Goal: Task Accomplishment & Management: Manage account settings

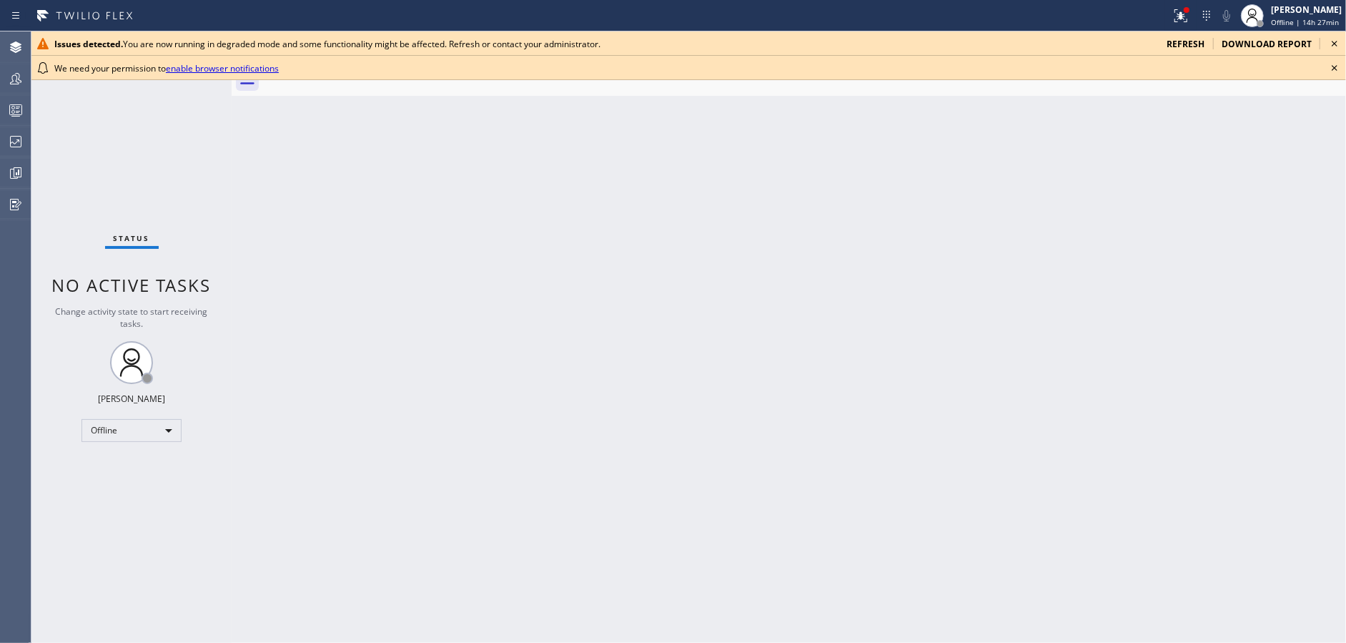
click at [1338, 41] on icon at bounding box center [1334, 43] width 17 height 17
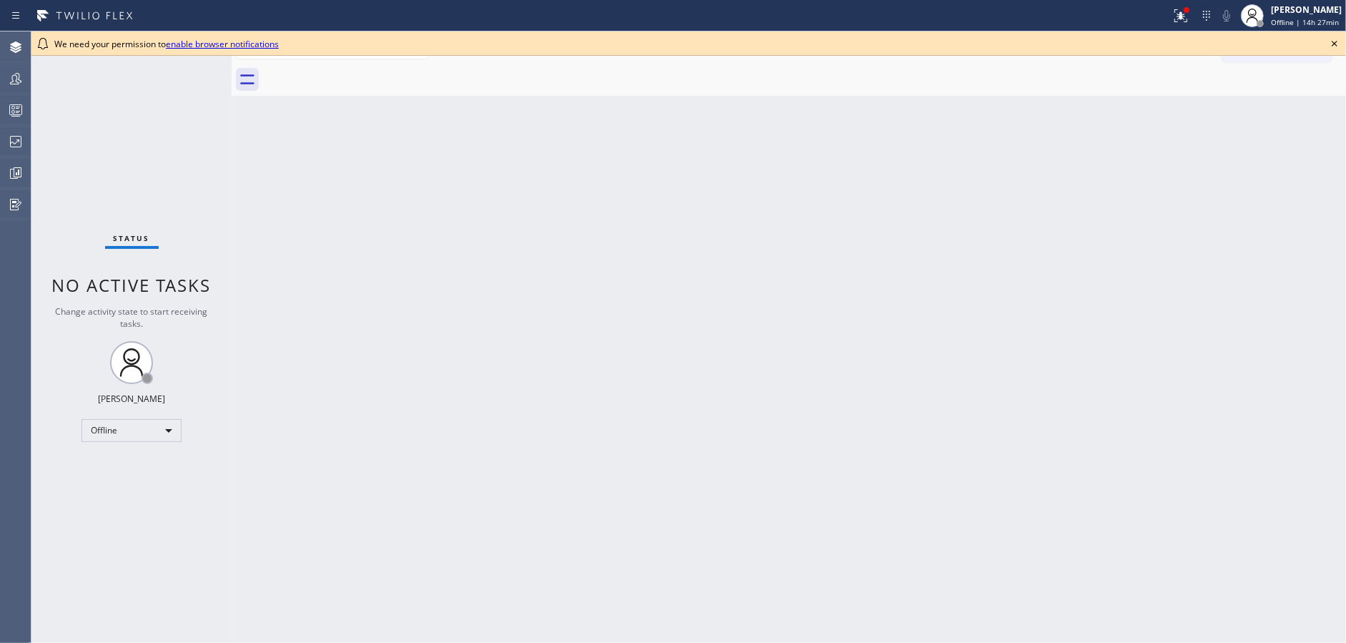
click at [1338, 41] on icon at bounding box center [1334, 43] width 17 height 17
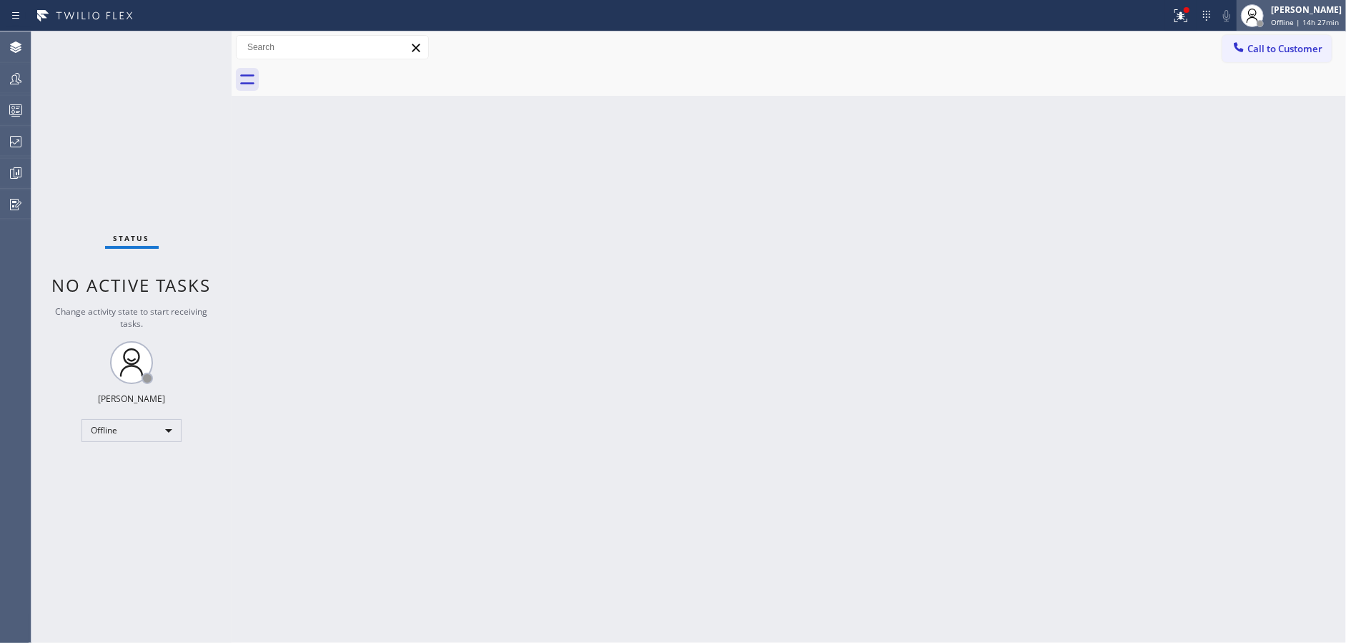
click at [1314, 27] on div "Jenilyn Indoy Offline | 14h 27min" at bounding box center [1291, 15] width 109 height 31
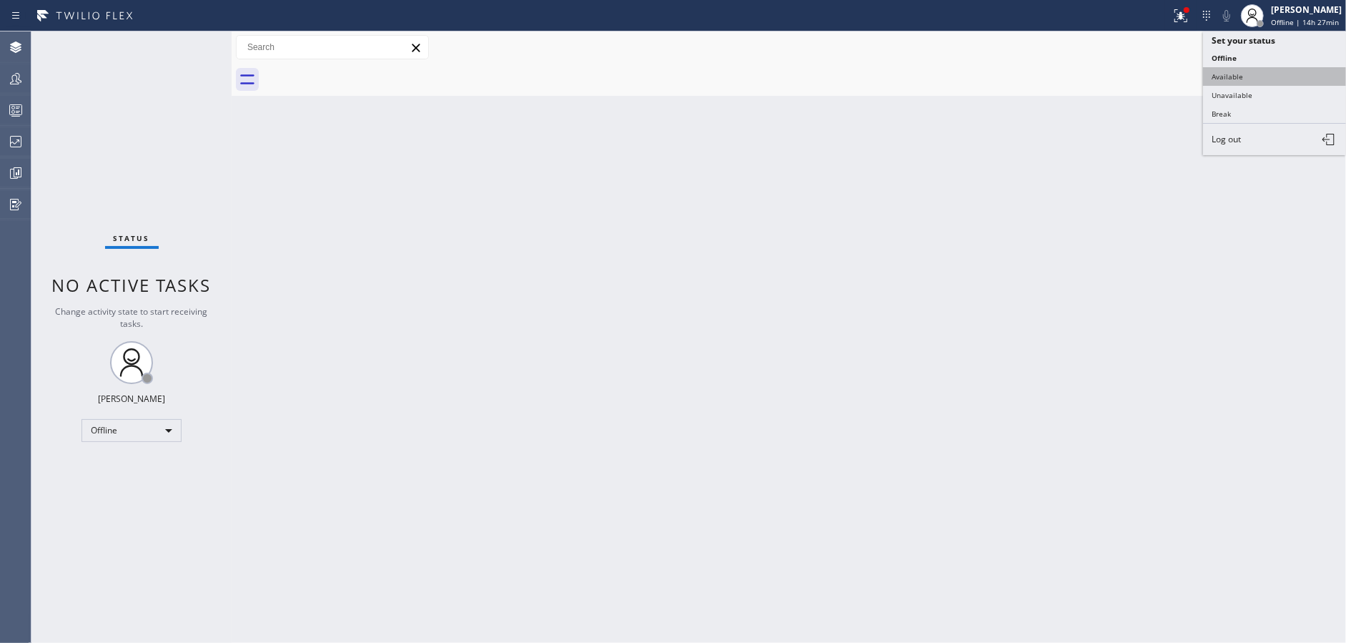
click at [1275, 79] on button "Available" at bounding box center [1274, 76] width 143 height 19
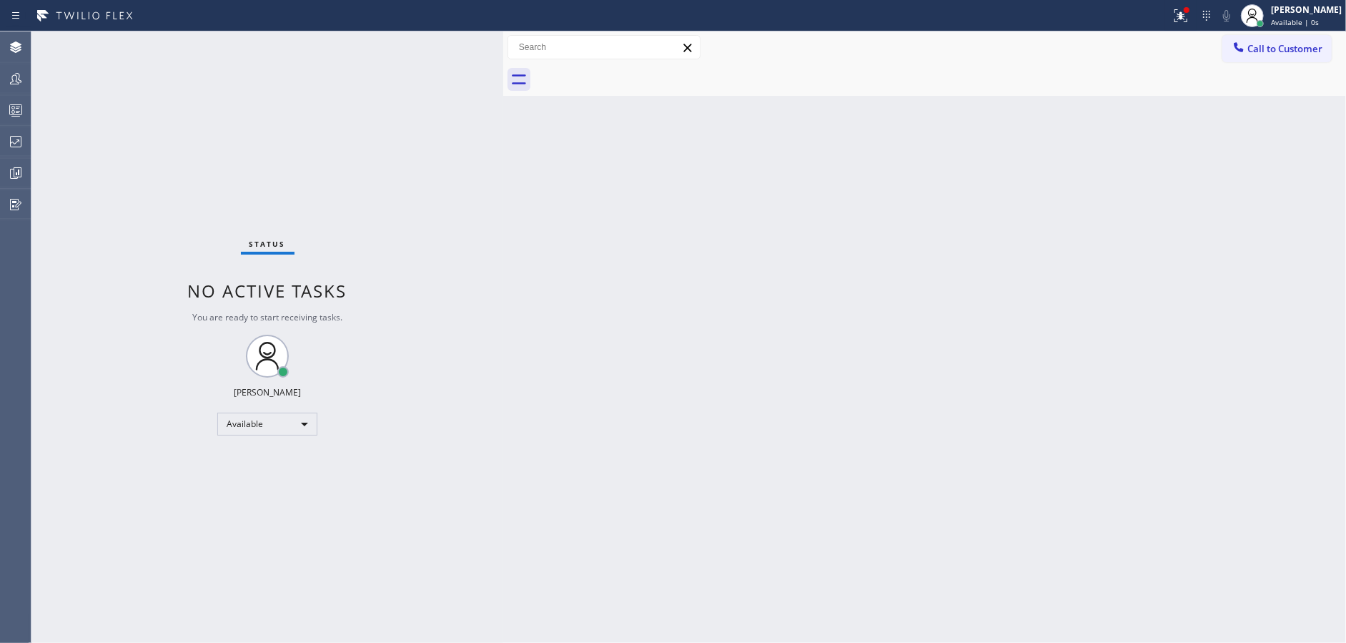
drag, startPoint x: 229, startPoint y: 38, endPoint x: 518, endPoint y: 61, distance: 289.8
click at [503, 61] on div at bounding box center [503, 336] width 0 height 611
click at [251, 426] on div "Available" at bounding box center [276, 424] width 100 height 23
click at [270, 475] on li "Unavailable" at bounding box center [275, 478] width 97 height 17
click at [11, 102] on icon at bounding box center [15, 110] width 17 height 17
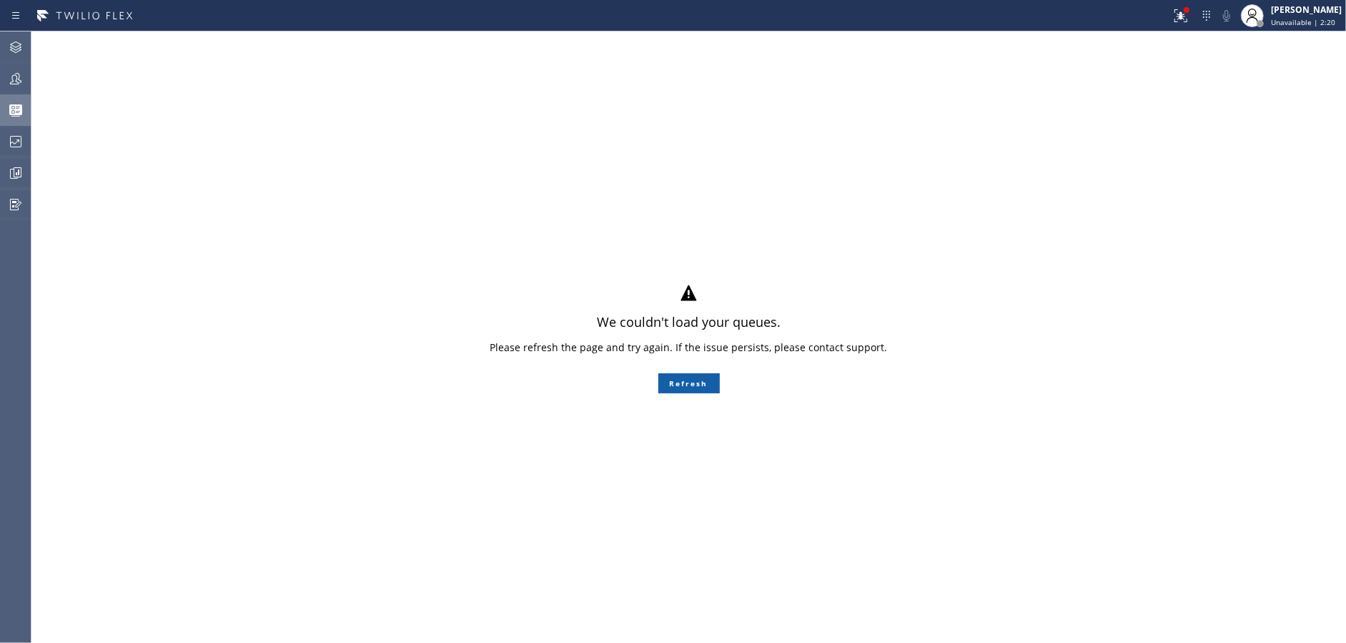
click at [701, 387] on button "Refresh" at bounding box center [689, 383] width 61 height 20
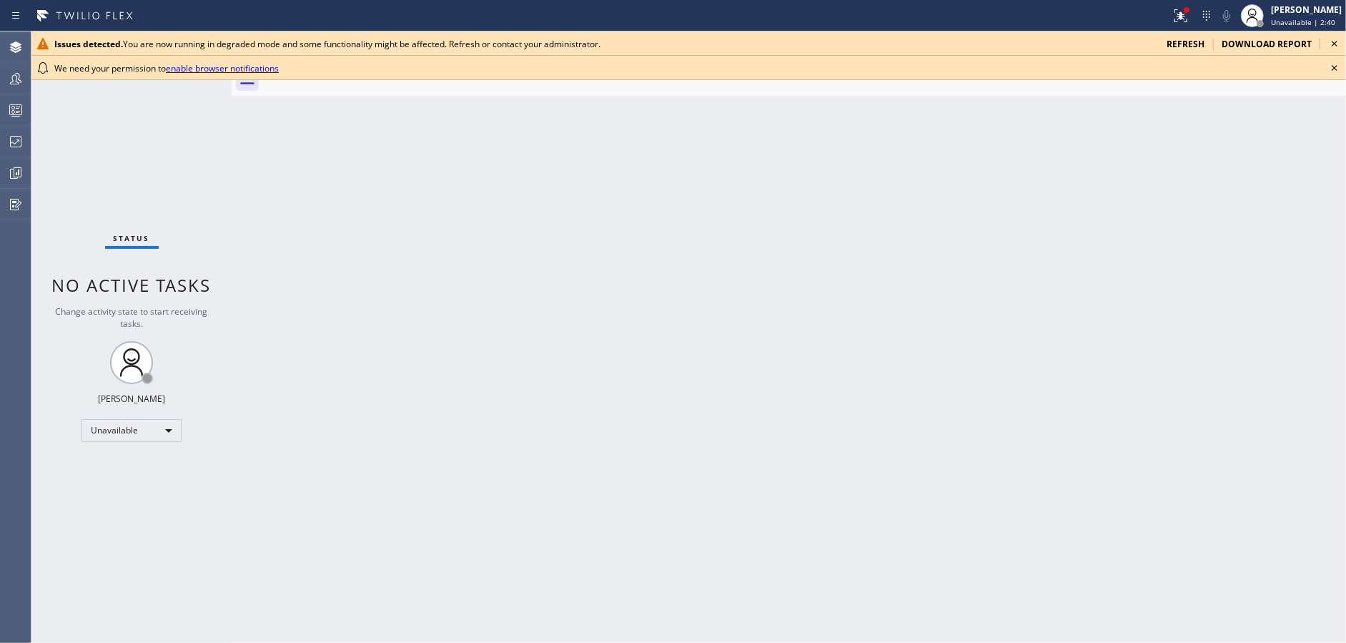
drag, startPoint x: 341, startPoint y: 398, endPoint x: 303, endPoint y: 398, distance: 37.9
click at [341, 398] on div "Back to Dashboard Change Sender ID Customers Technicians Select a contact Outbo…" at bounding box center [789, 336] width 1115 height 611
click at [1336, 40] on icon at bounding box center [1334, 43] width 17 height 17
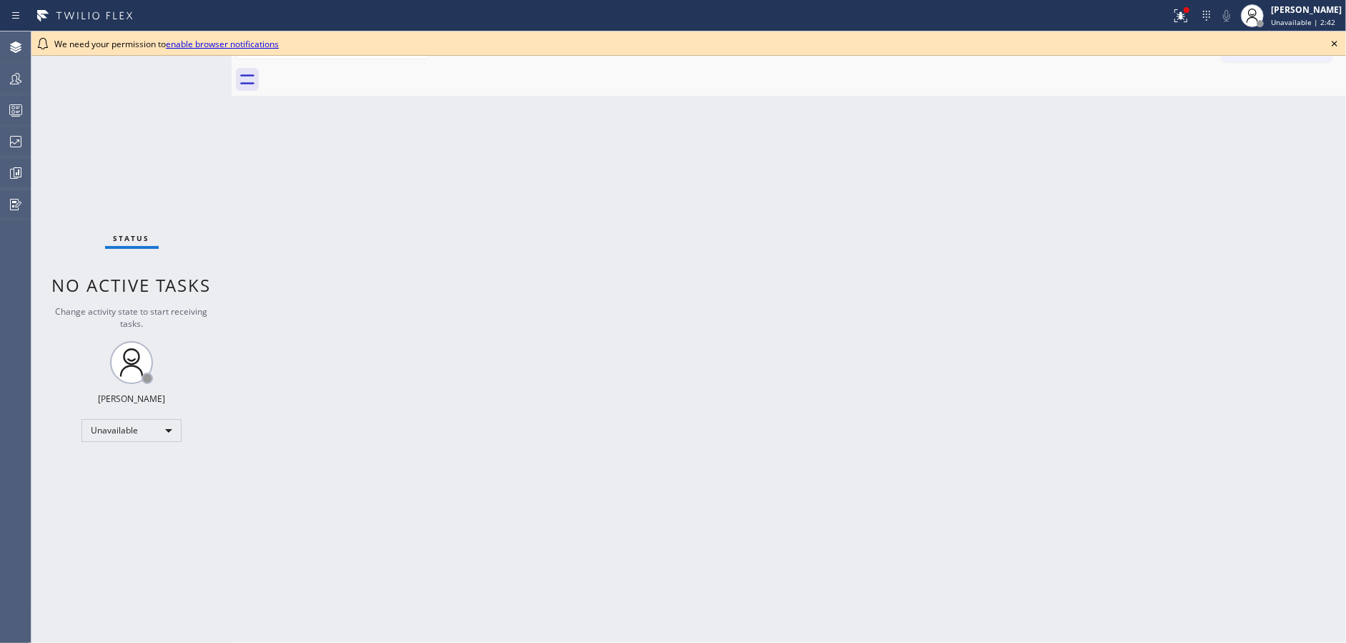
click at [1336, 40] on icon at bounding box center [1334, 43] width 17 height 17
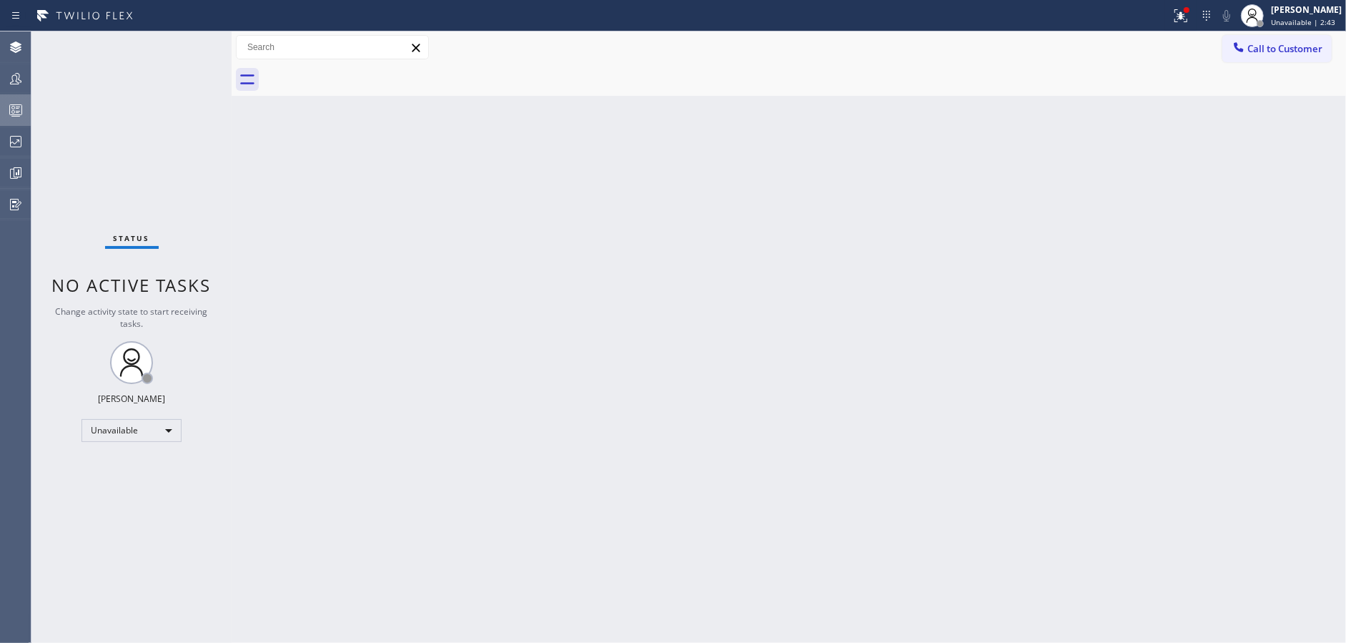
click at [8, 110] on icon at bounding box center [15, 110] width 17 height 17
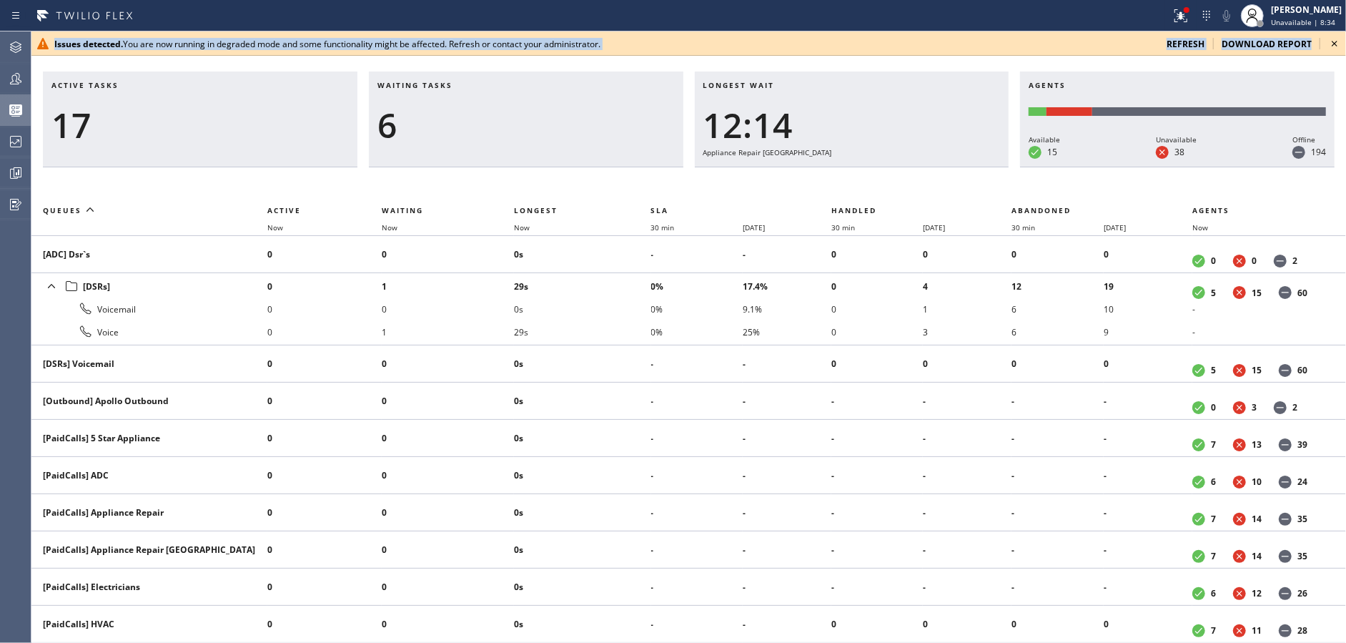
click at [465, 141] on div "6" at bounding box center [526, 124] width 297 height 41
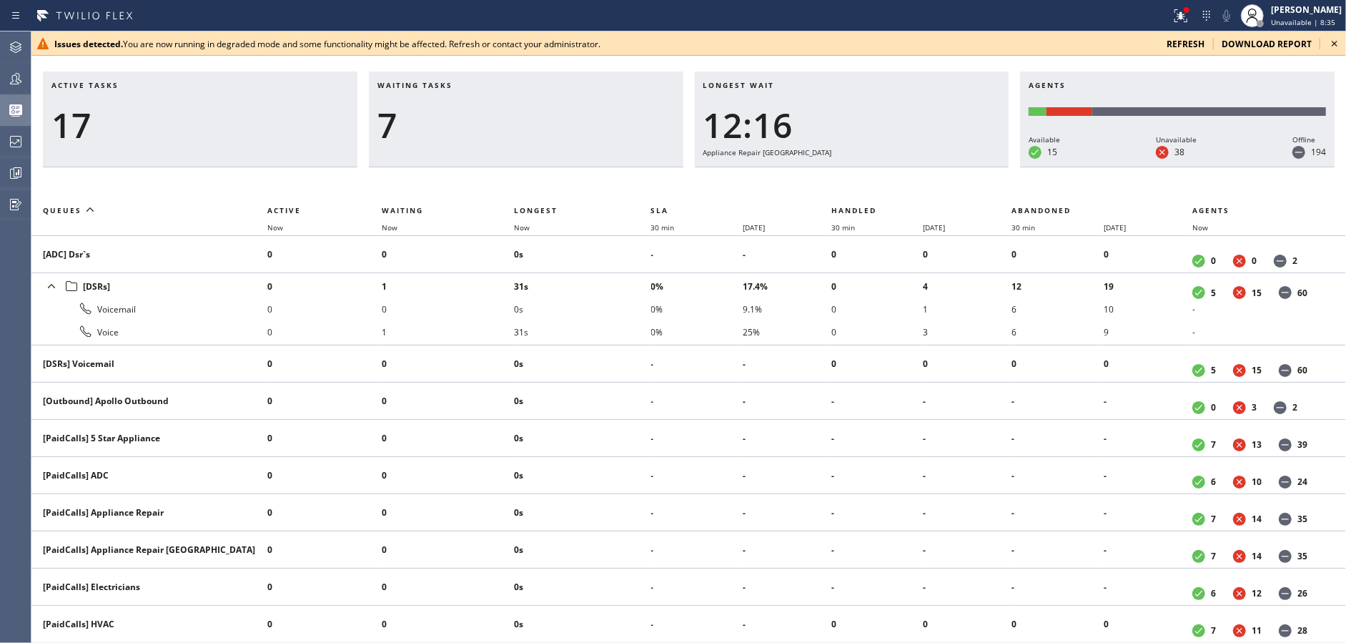
click at [1335, 37] on icon at bounding box center [1334, 43] width 17 height 17
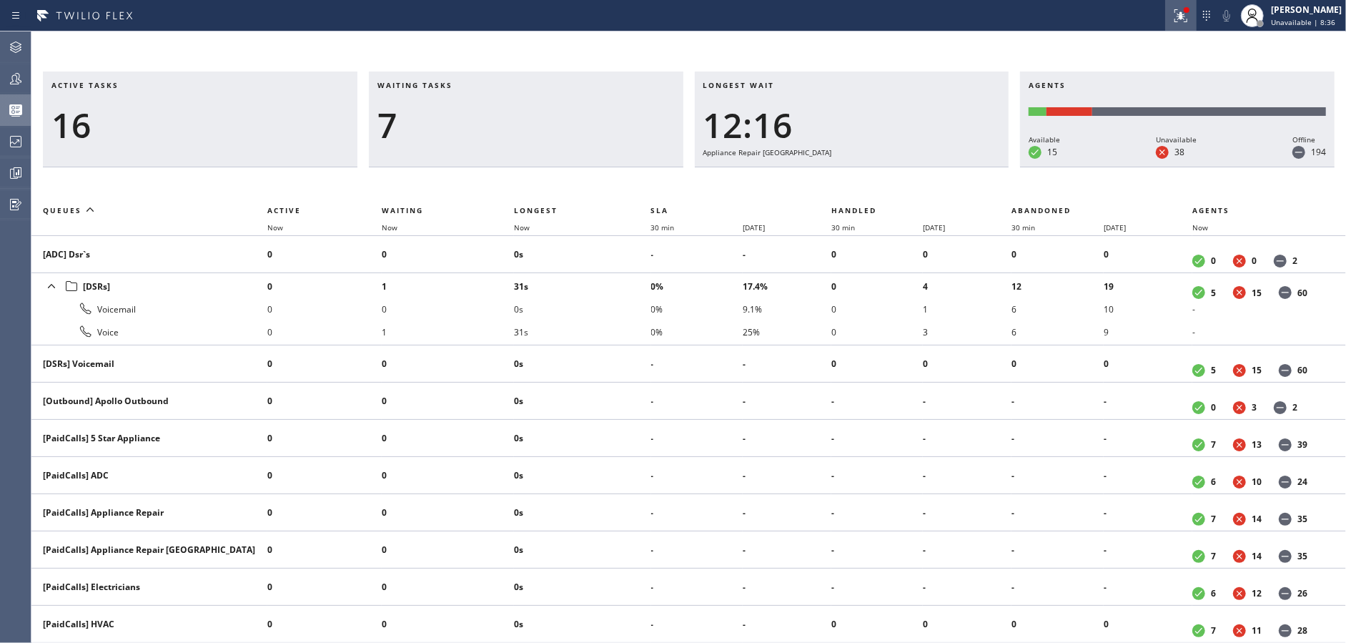
click at [1183, 9] on icon at bounding box center [1181, 15] width 17 height 17
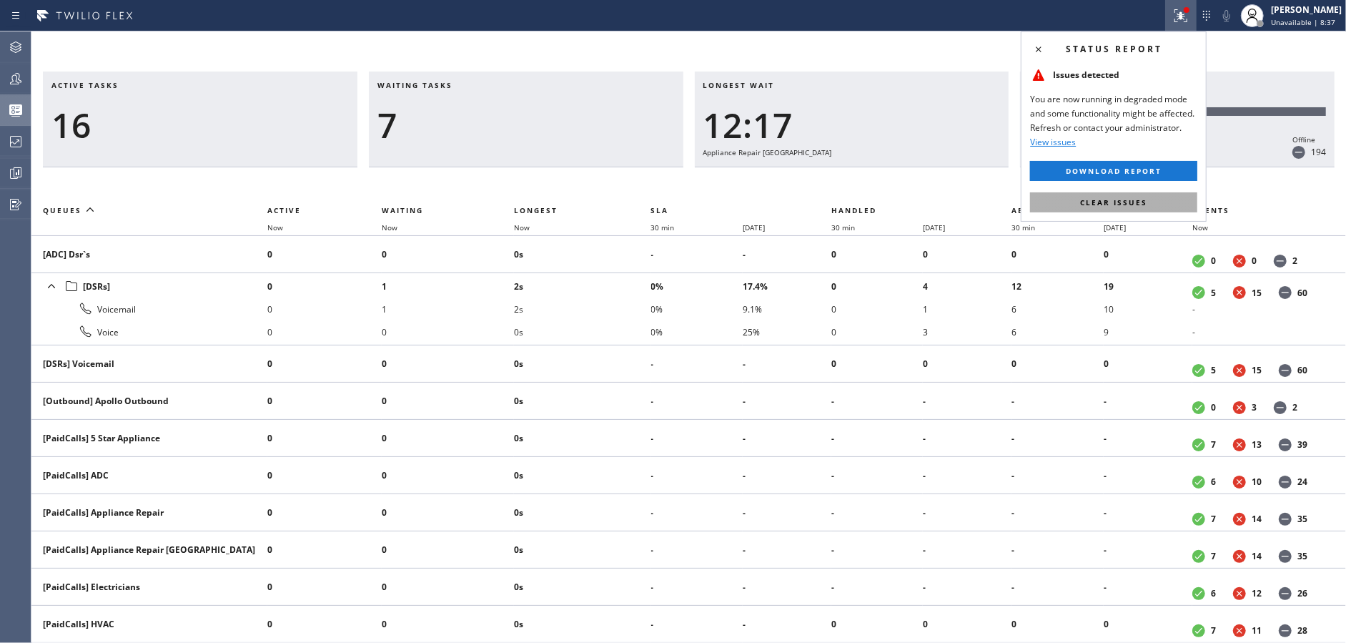
click at [1146, 201] on span "Clear issues" at bounding box center [1113, 202] width 67 height 10
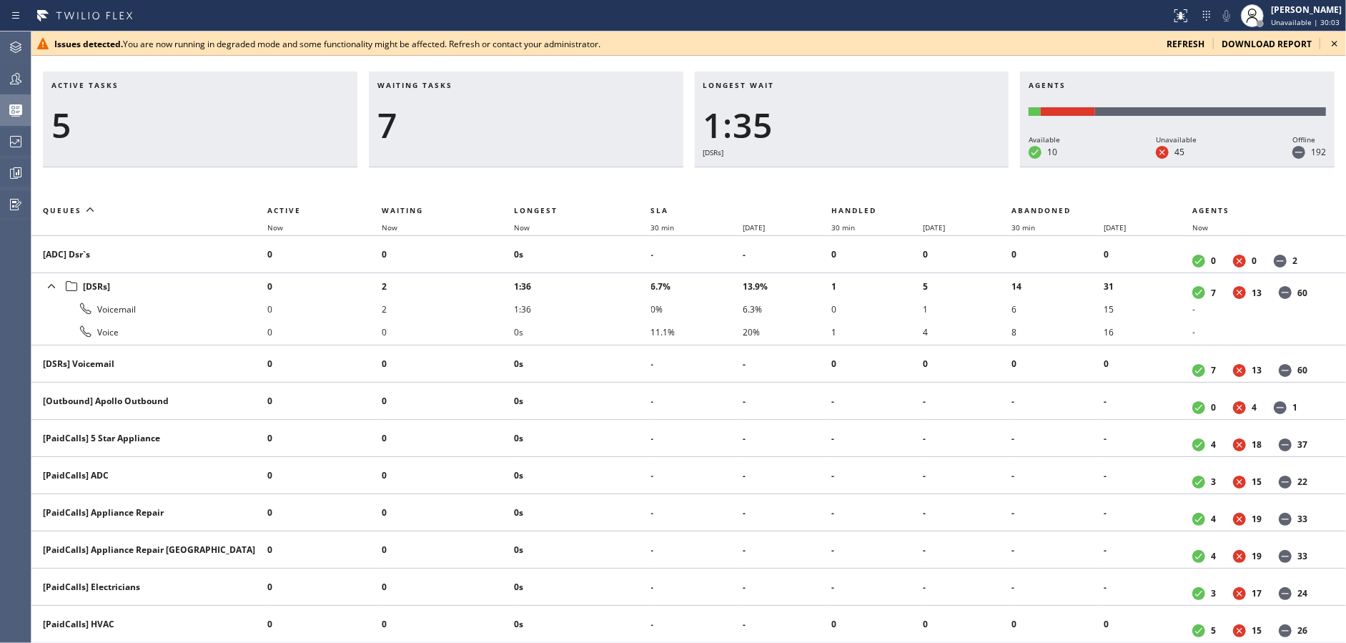
click at [1334, 41] on icon at bounding box center [1334, 43] width 17 height 17
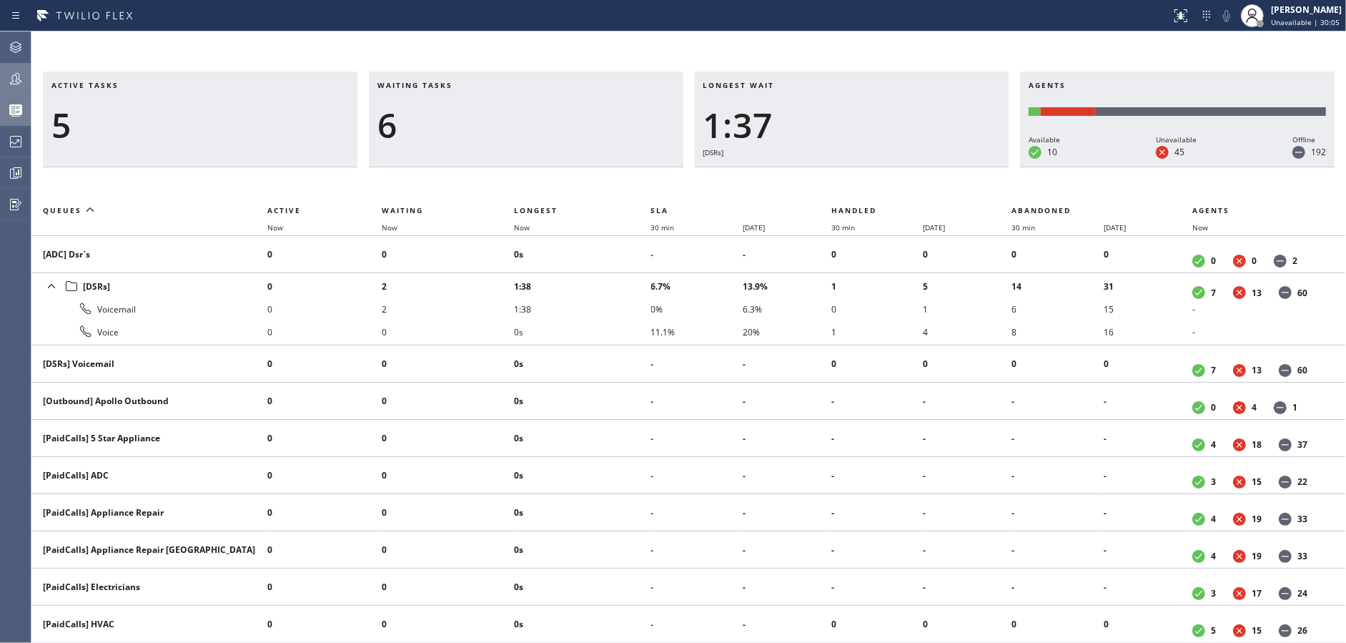
click at [17, 84] on icon at bounding box center [15, 78] width 11 height 11
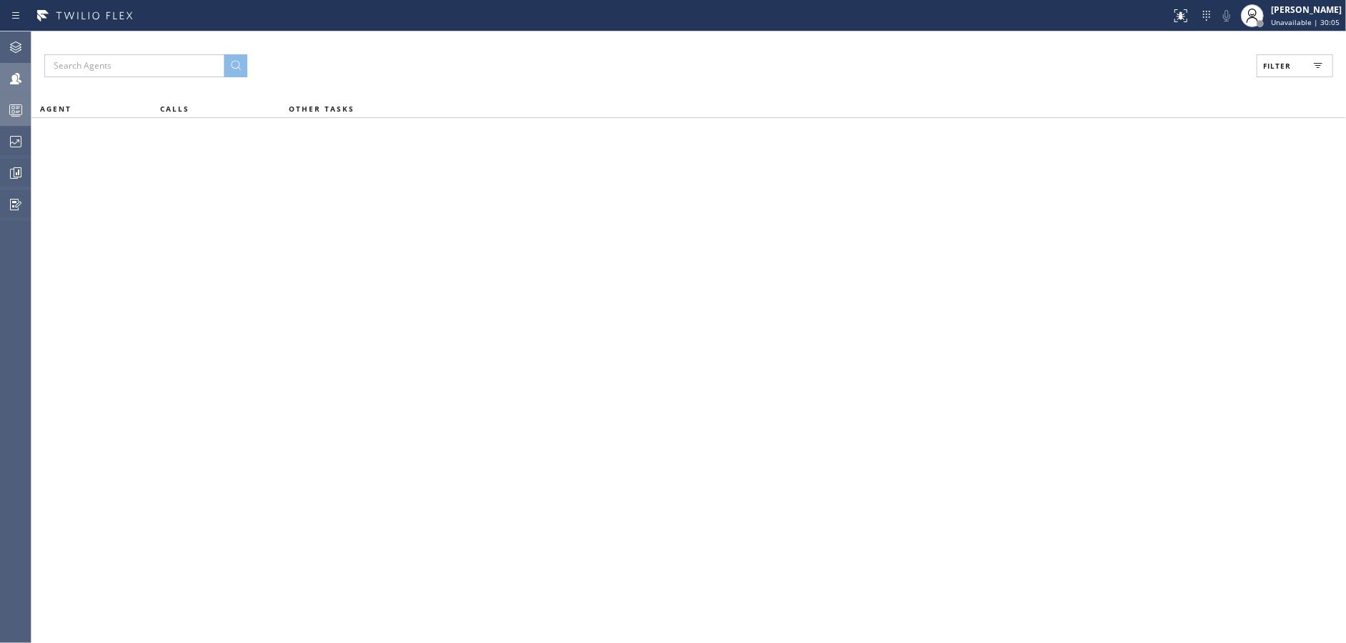
click at [24, 109] on icon at bounding box center [15, 110] width 17 height 17
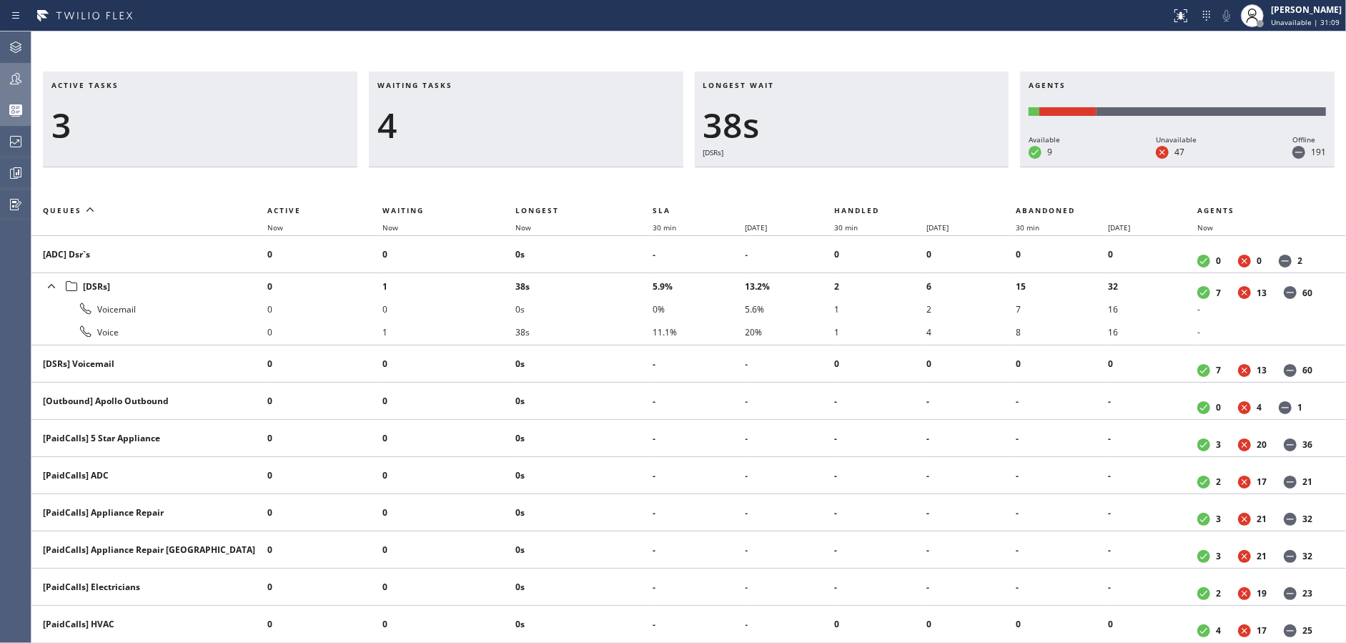
click at [423, 84] on span "Waiting tasks" at bounding box center [415, 85] width 75 height 10
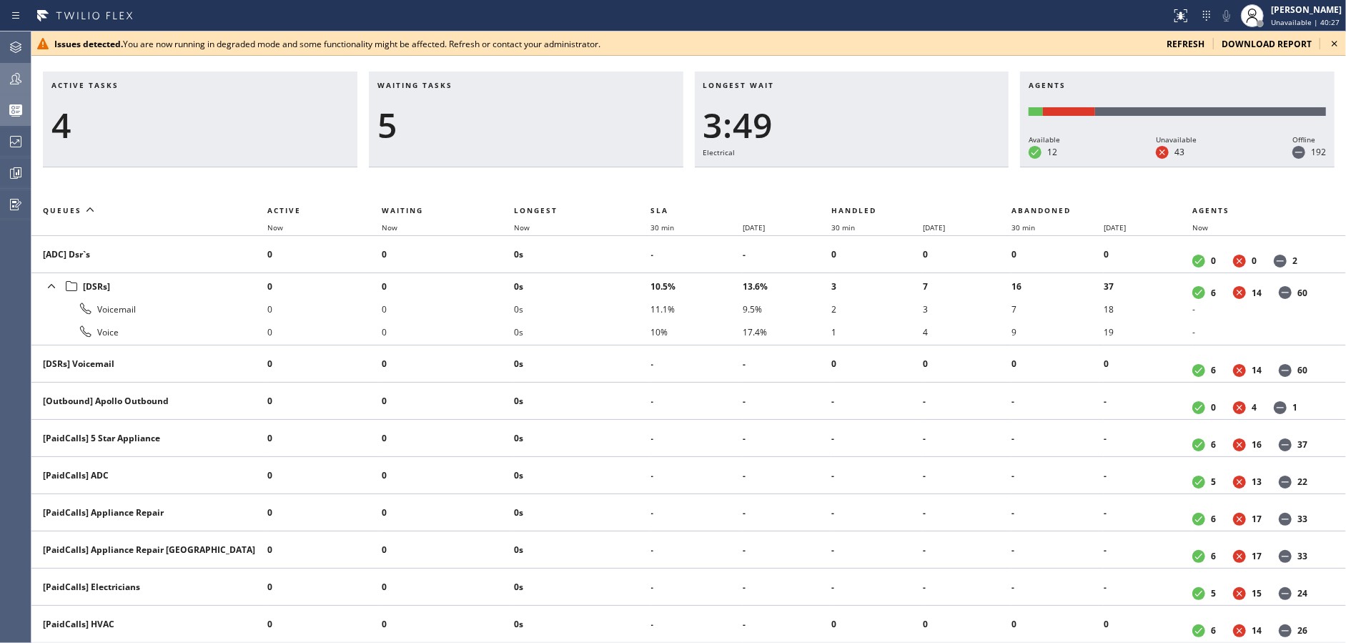
drag, startPoint x: 1336, startPoint y: 43, endPoint x: 1316, endPoint y: 39, distance: 21.0
click at [1335, 42] on icon at bounding box center [1334, 43] width 17 height 17
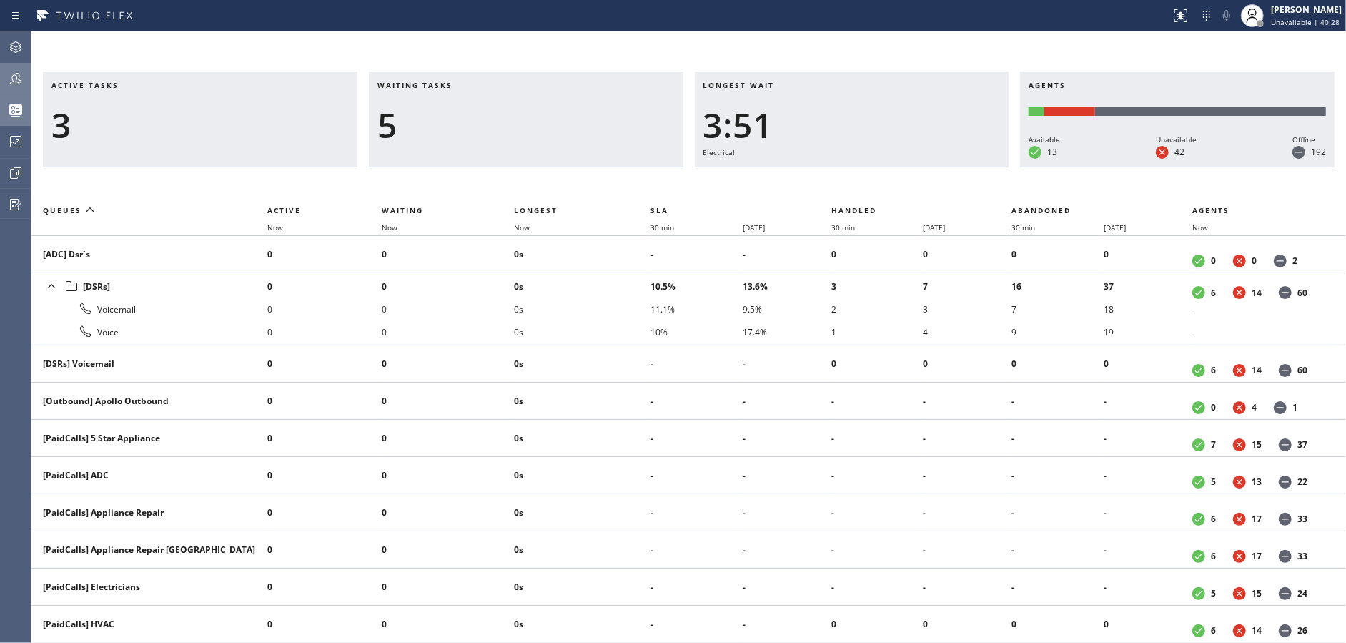
drag, startPoint x: 8, startPoint y: 74, endPoint x: 444, endPoint y: 82, distance: 436.2
click at [22, 78] on icon at bounding box center [15, 78] width 17 height 17
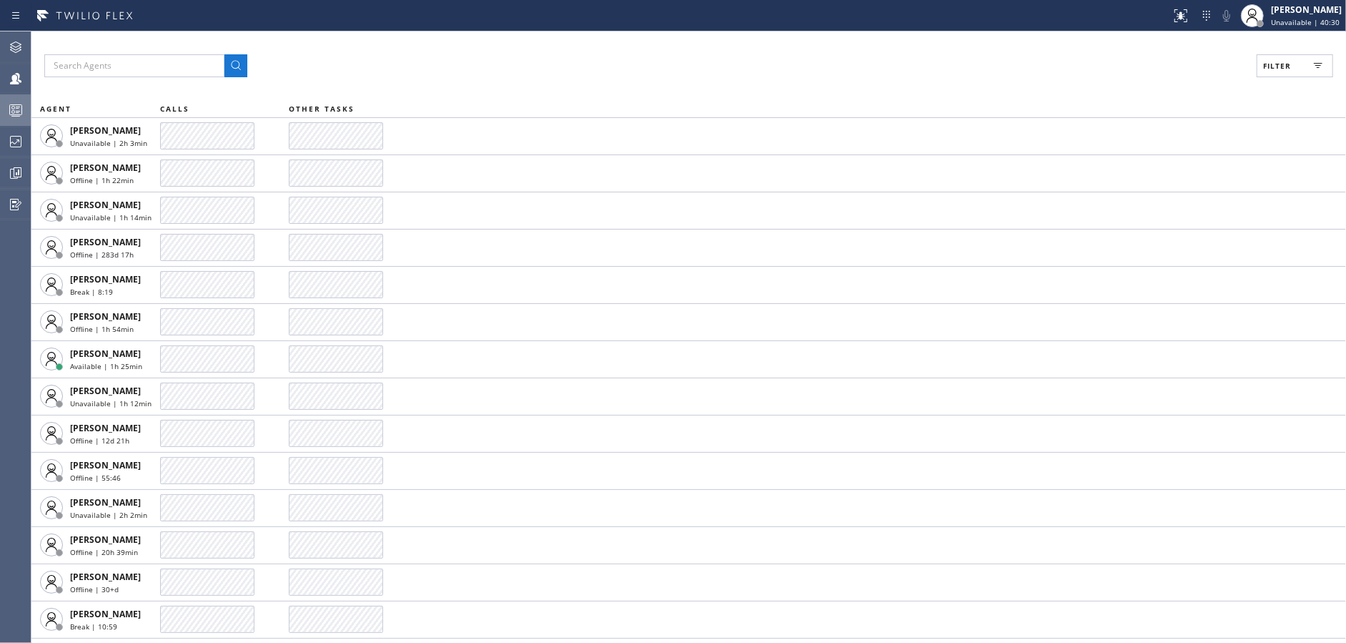
click at [1291, 69] on button "Filter" at bounding box center [1295, 65] width 77 height 23
drag, startPoint x: 1139, startPoint y: 167, endPoint x: 1157, endPoint y: 162, distance: 18.4
click at [1140, 167] on input "Available" at bounding box center [1138, 168] width 17 height 17
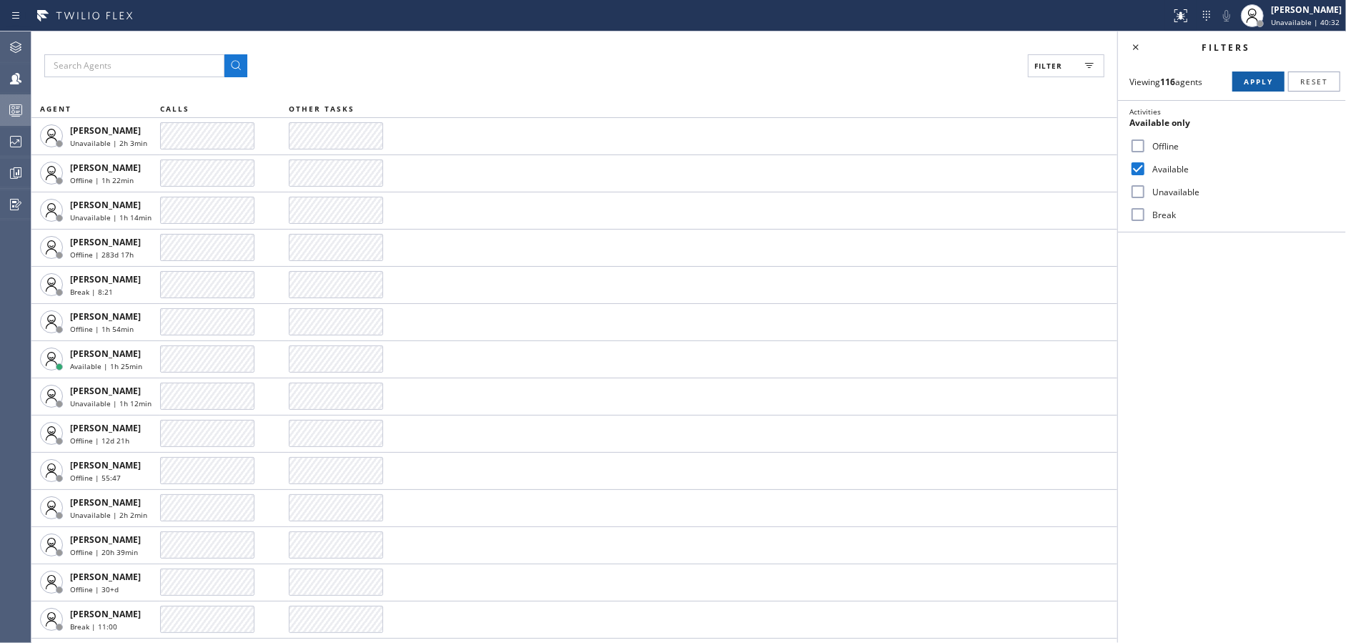
drag, startPoint x: 1256, startPoint y: 85, endPoint x: 1180, endPoint y: 59, distance: 80.0
click at [1256, 84] on span "Apply" at bounding box center [1258, 82] width 29 height 10
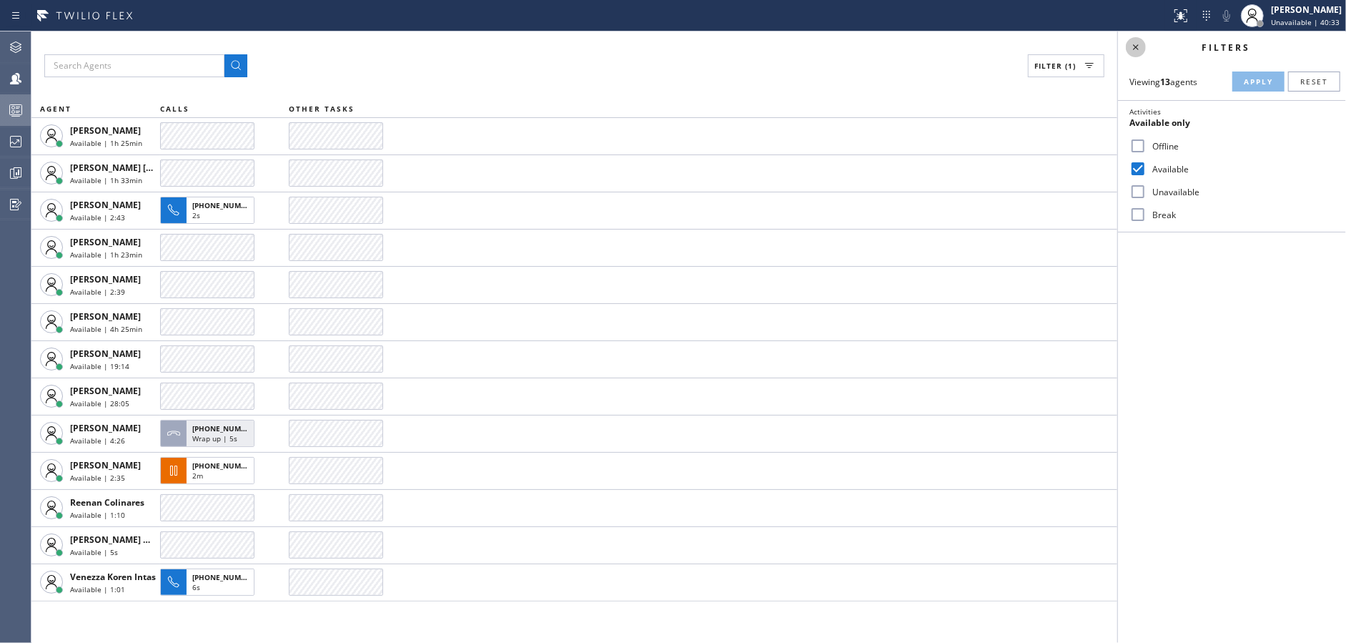
click at [1138, 41] on icon at bounding box center [1136, 47] width 17 height 17
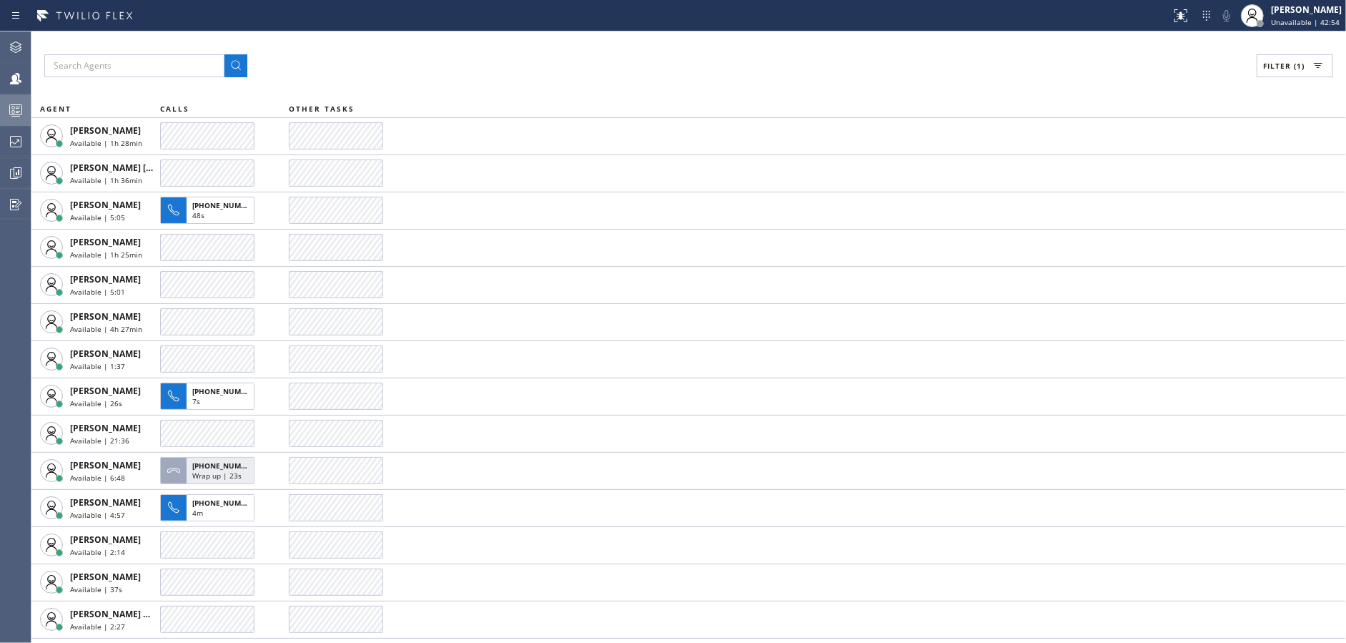
click at [480, 46] on div "Filter (1) AGENT CALLS OTHER TASKS [PERSON_NAME] Available | 1h 28min [PERSON_N…" at bounding box center [688, 336] width 1315 height 611
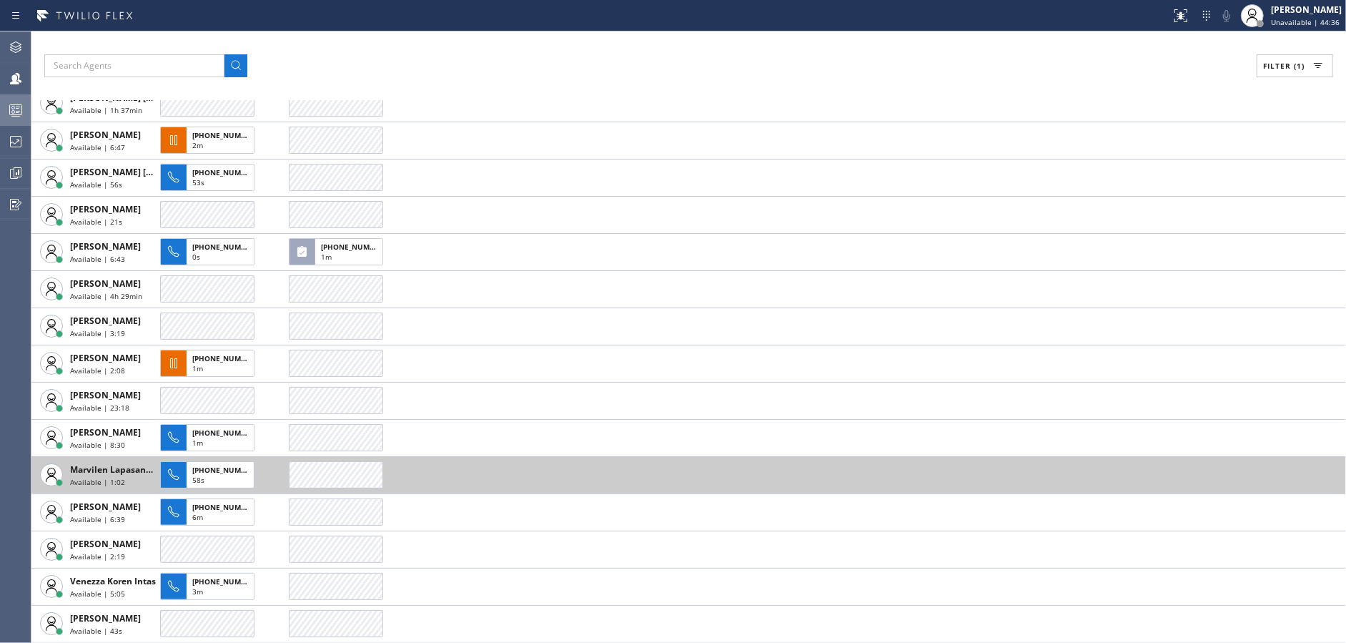
scroll to position [69, 0]
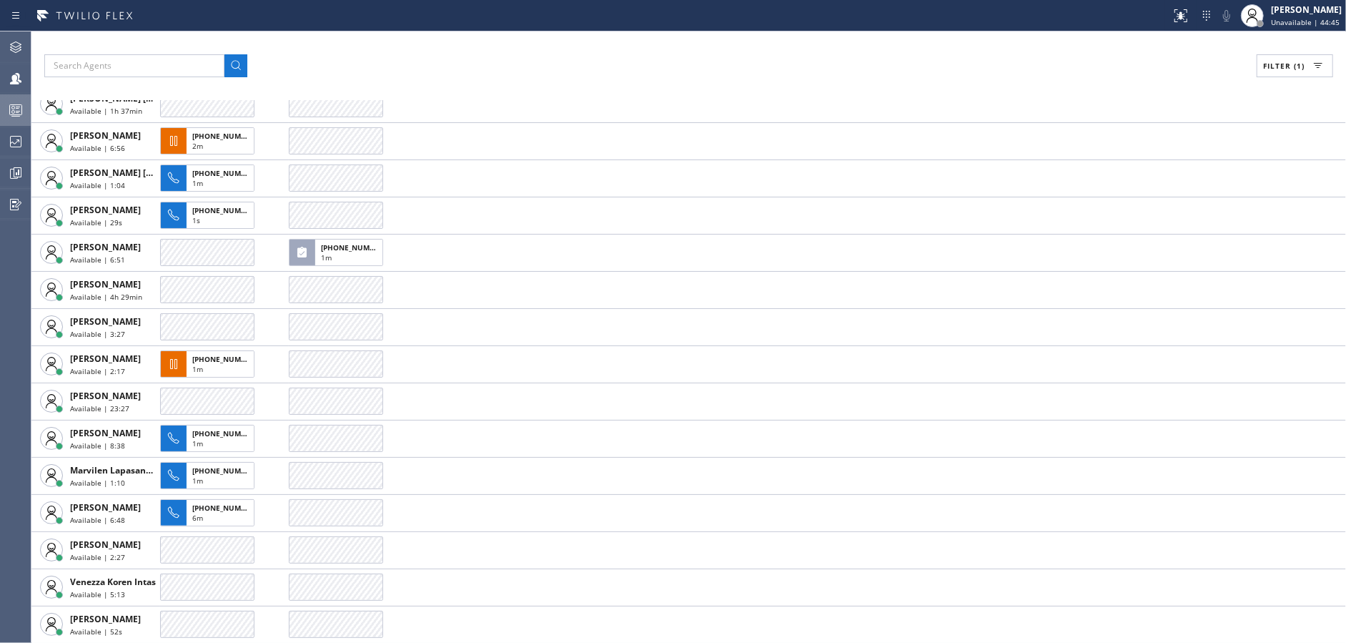
click at [440, 44] on div "Filter (1) AGENT CALLS OTHER TASKS [PERSON_NAME] Available | 1h 30min [PERSON_N…" at bounding box center [688, 336] width 1315 height 611
click at [11, 114] on rect at bounding box center [16, 110] width 12 height 10
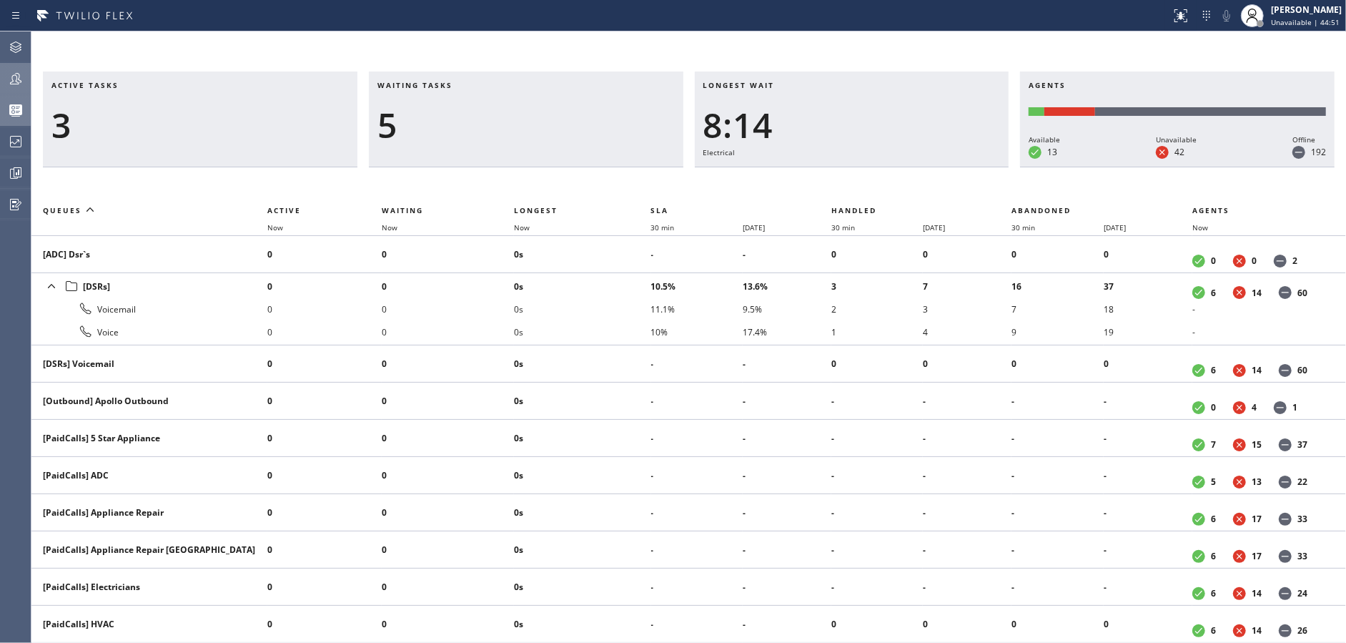
click at [11, 77] on icon at bounding box center [15, 78] width 17 height 17
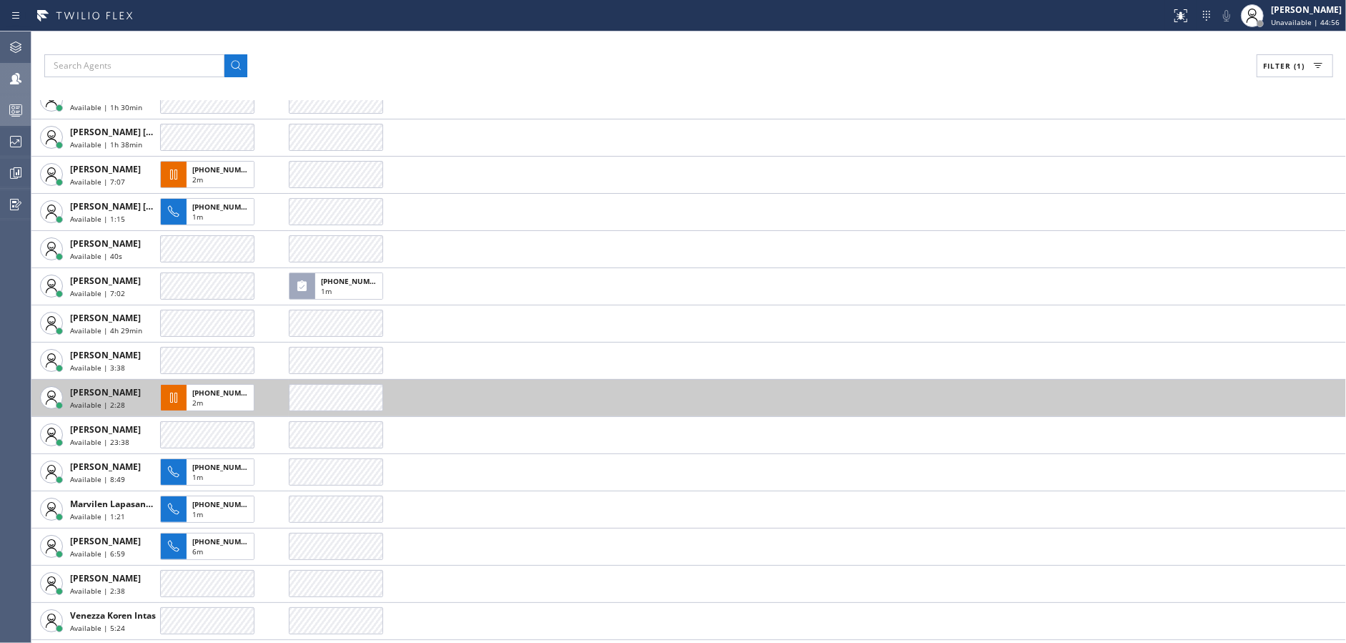
scroll to position [69, 0]
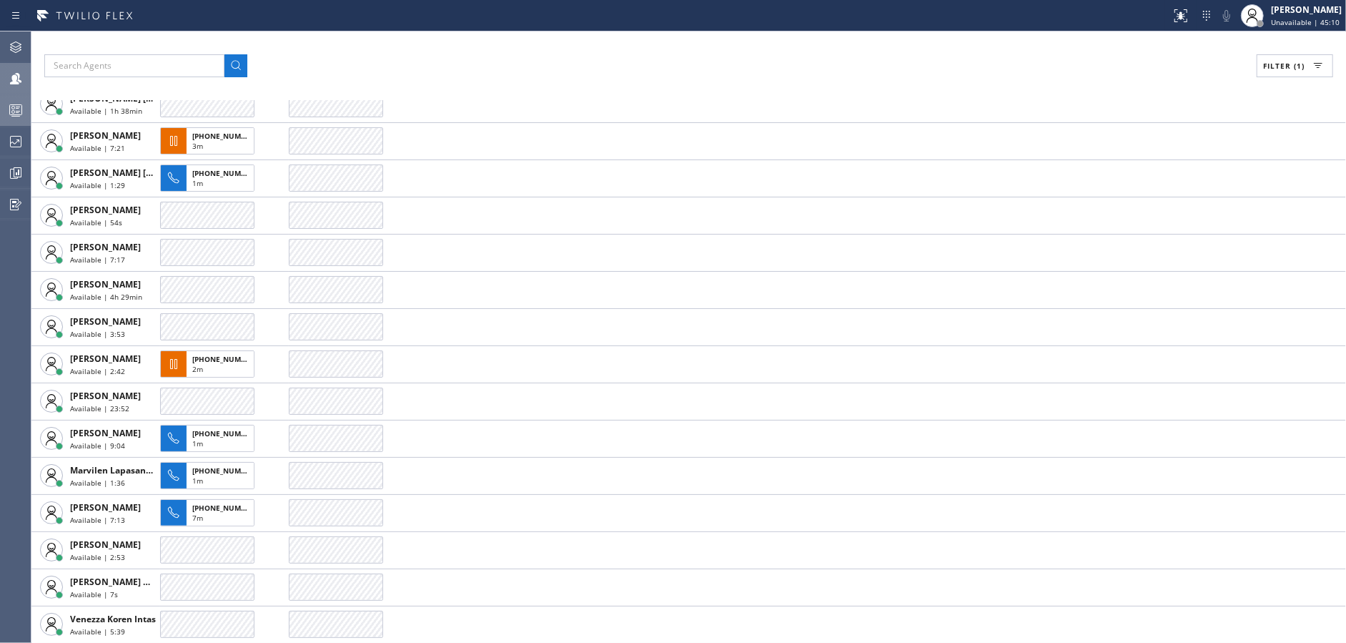
click at [448, 54] on div "Filter (1)" at bounding box center [688, 65] width 1289 height 23
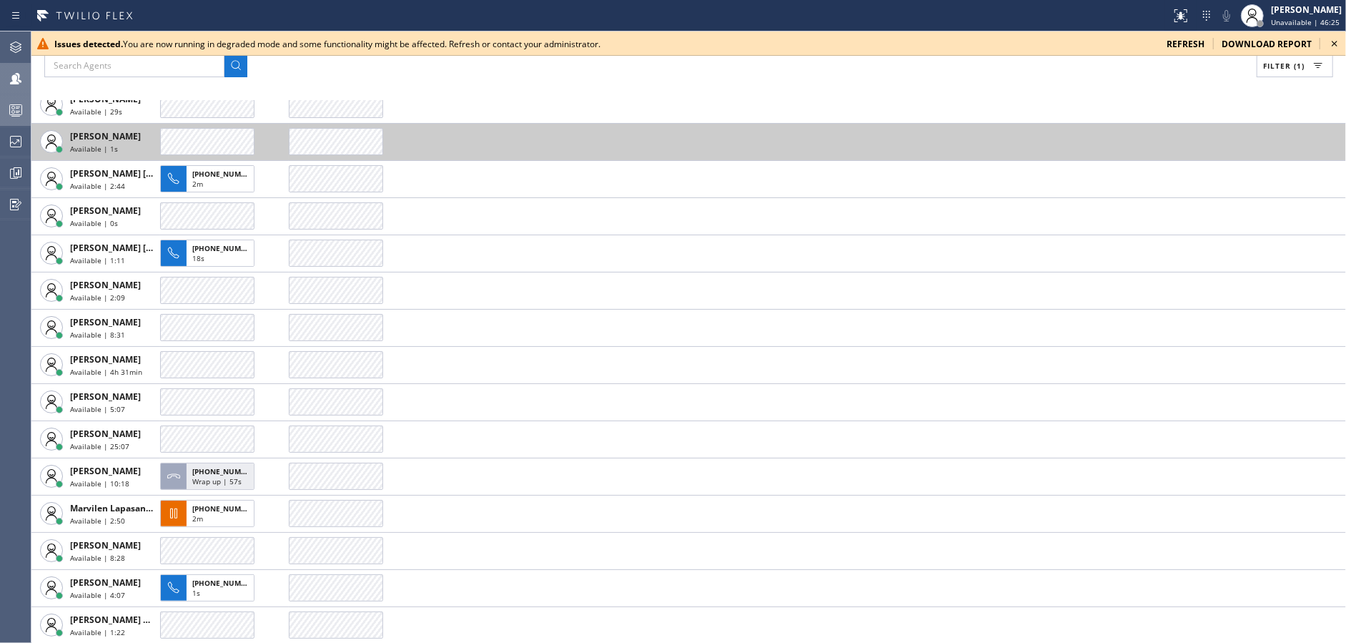
scroll to position [180, 0]
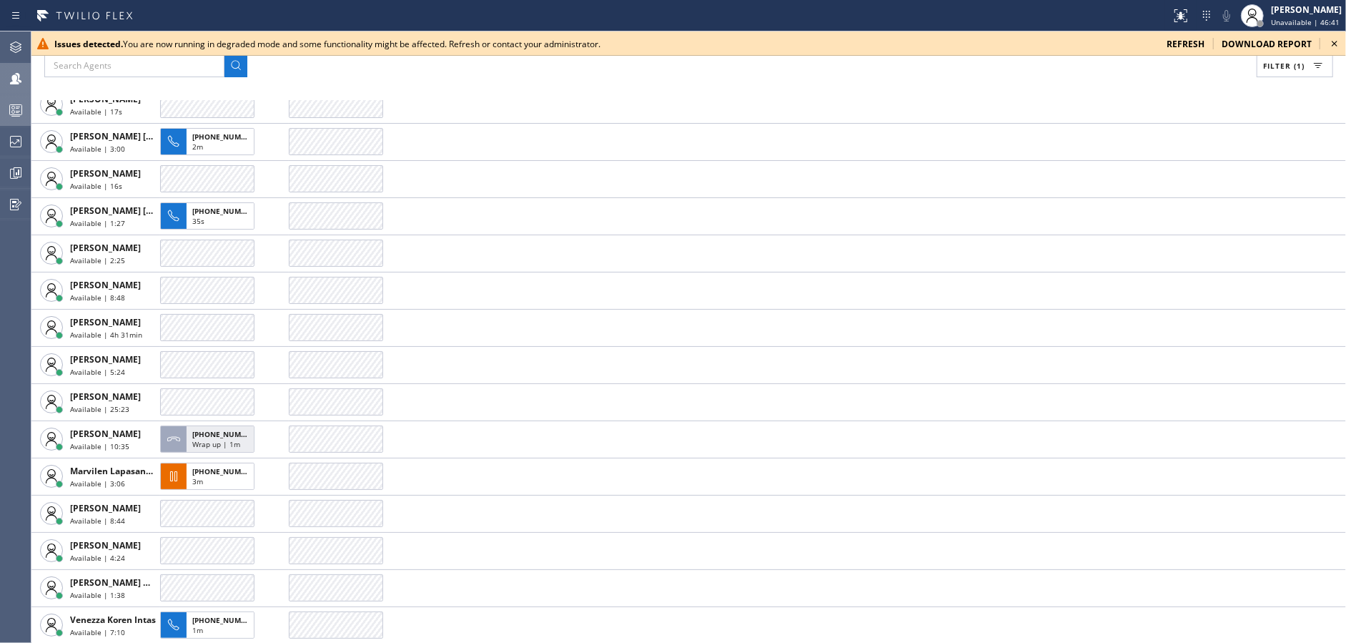
click at [467, 83] on div "Filter (1) AGENT CALLS OTHER TASKS [PERSON_NAME] Available | 1h 32min [PERSON_N…" at bounding box center [688, 336] width 1315 height 611
click at [517, 81] on div "Filter (1) AGENT CALLS OTHER TASKS [PERSON_NAME] Available | 1h 32min [PERSON_N…" at bounding box center [688, 336] width 1315 height 611
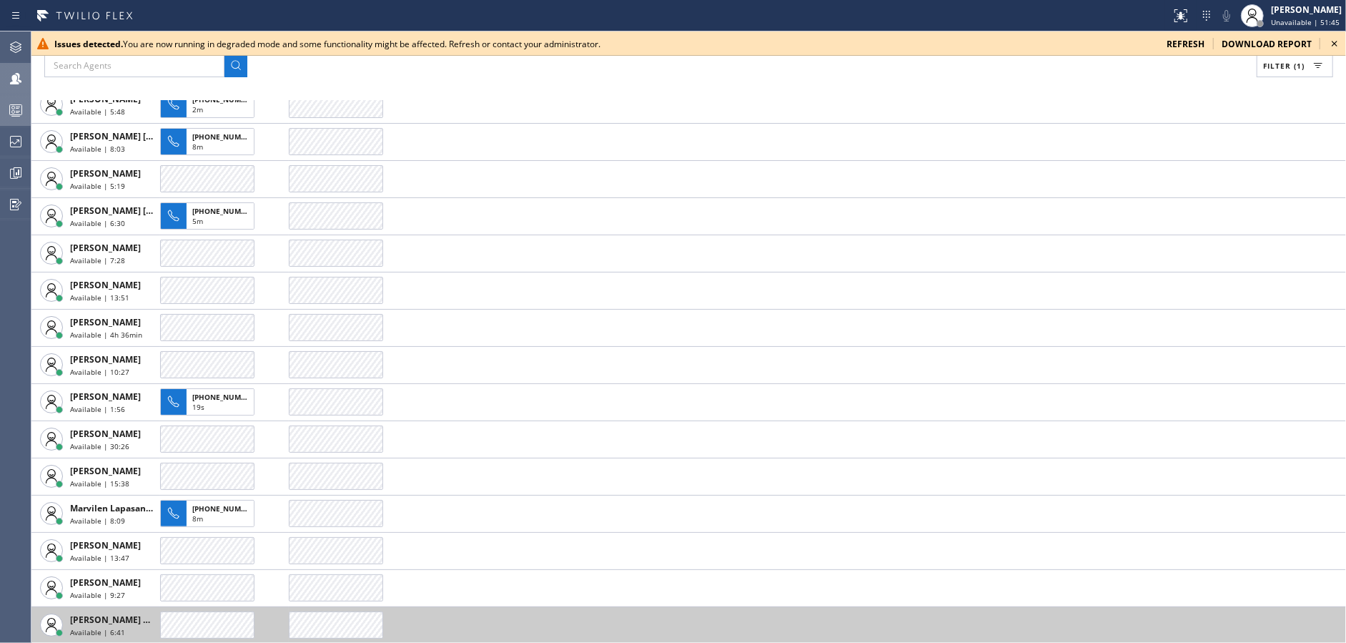
scroll to position [217, 0]
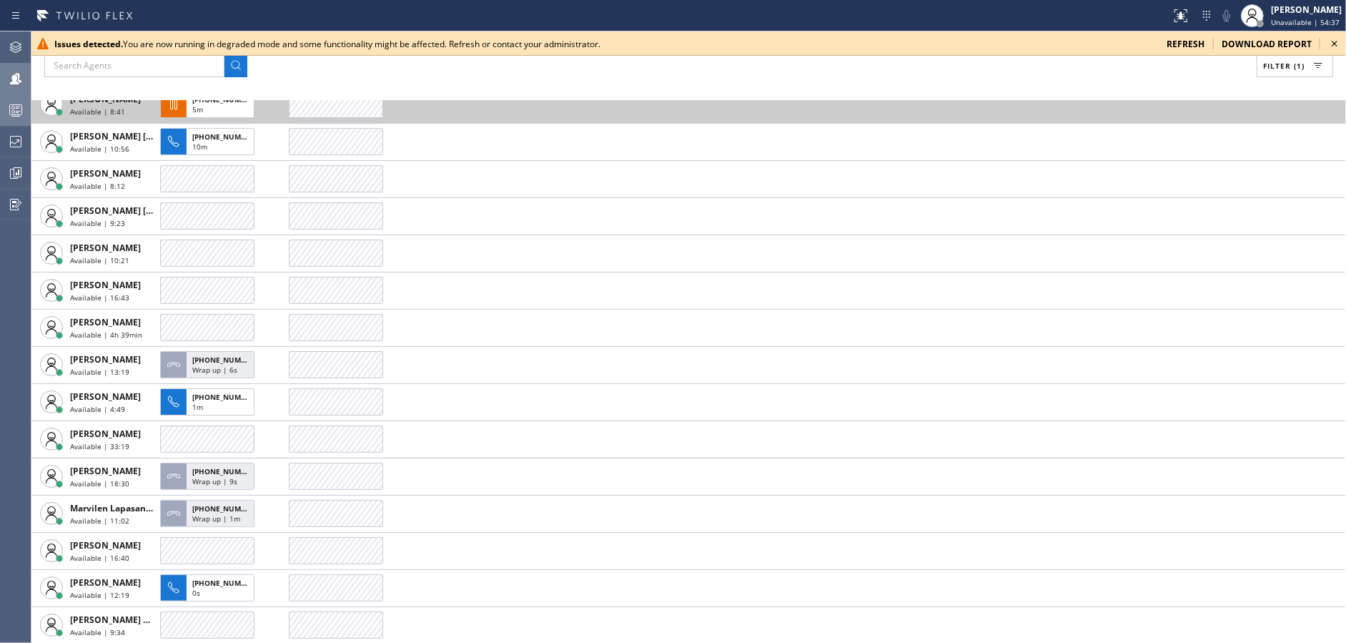
click at [469, 107] on td at bounding box center [817, 104] width 1057 height 37
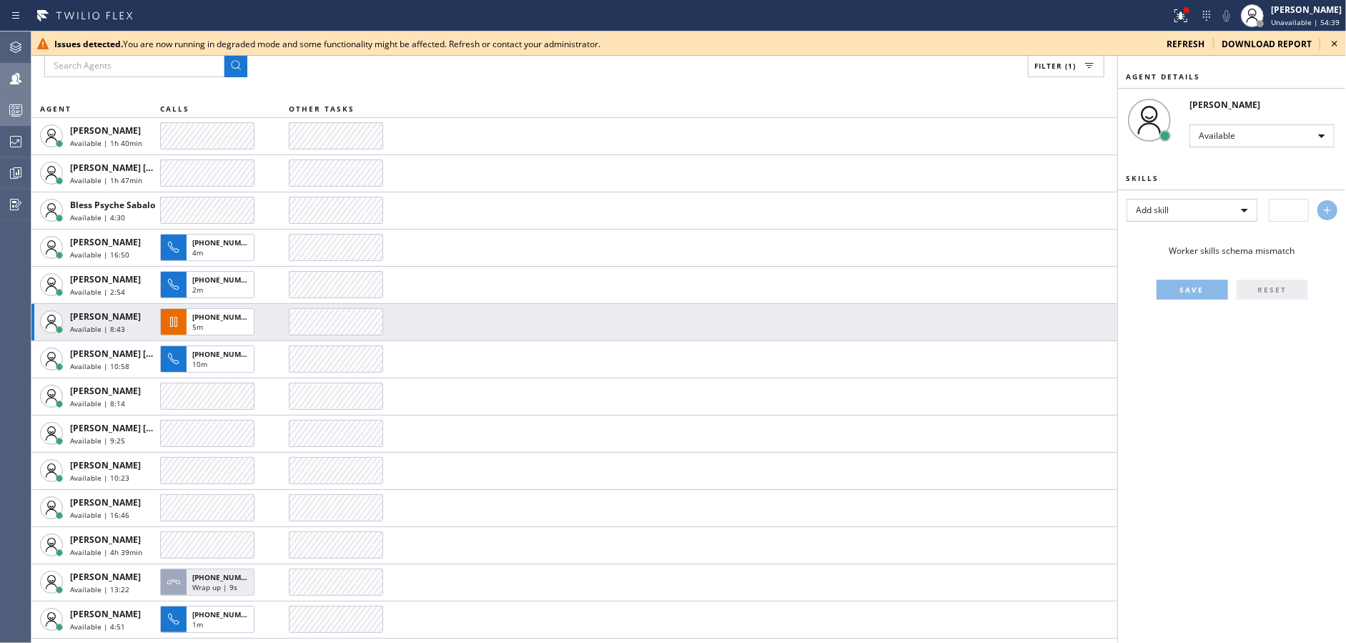
click at [1338, 39] on icon at bounding box center [1334, 43] width 17 height 17
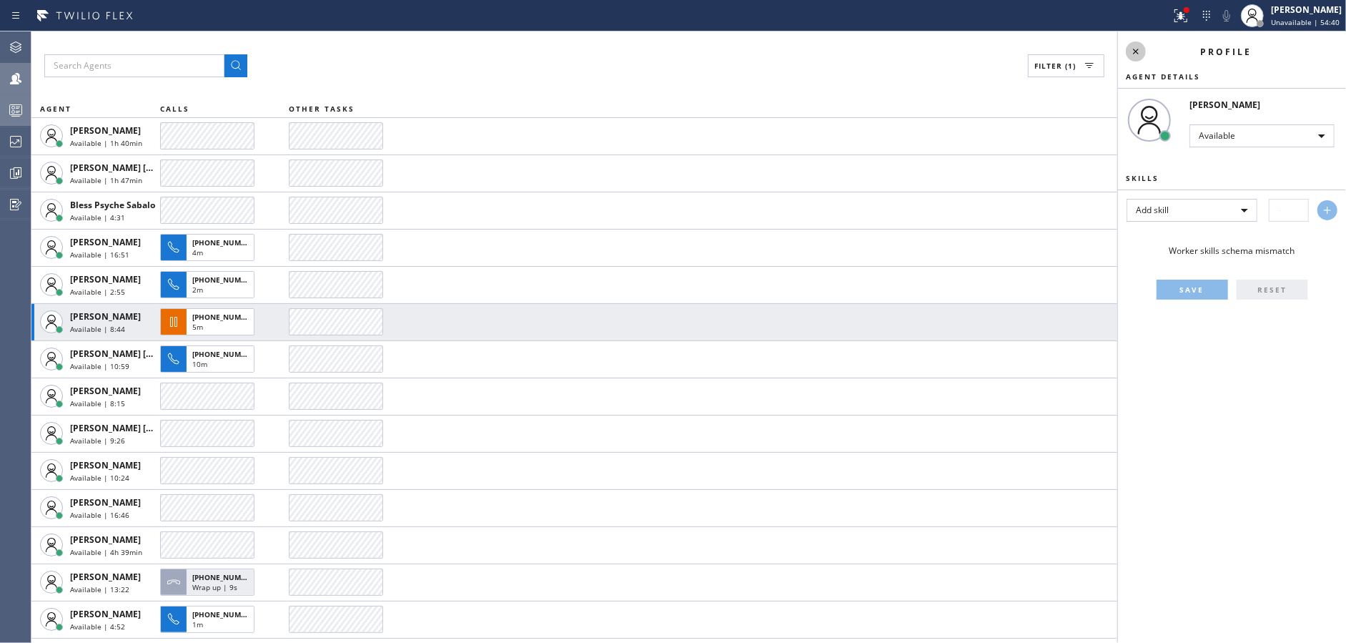
click at [1133, 53] on icon at bounding box center [1136, 51] width 17 height 17
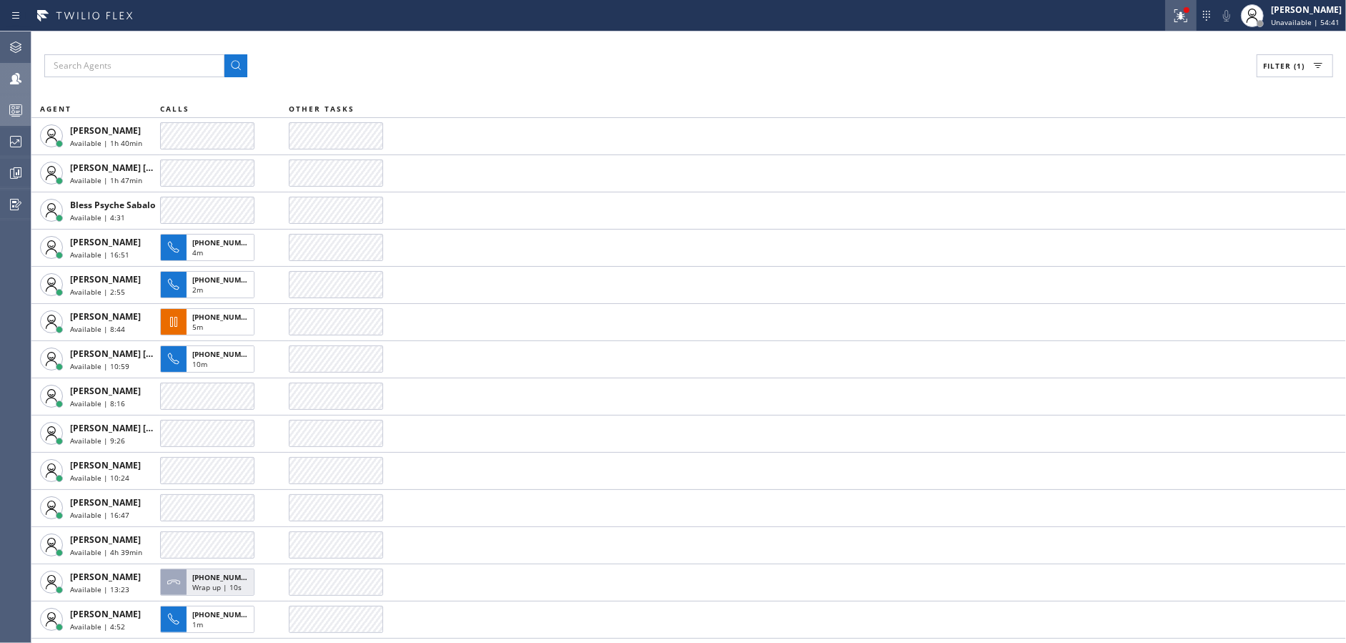
click at [1183, 19] on icon at bounding box center [1181, 15] width 17 height 17
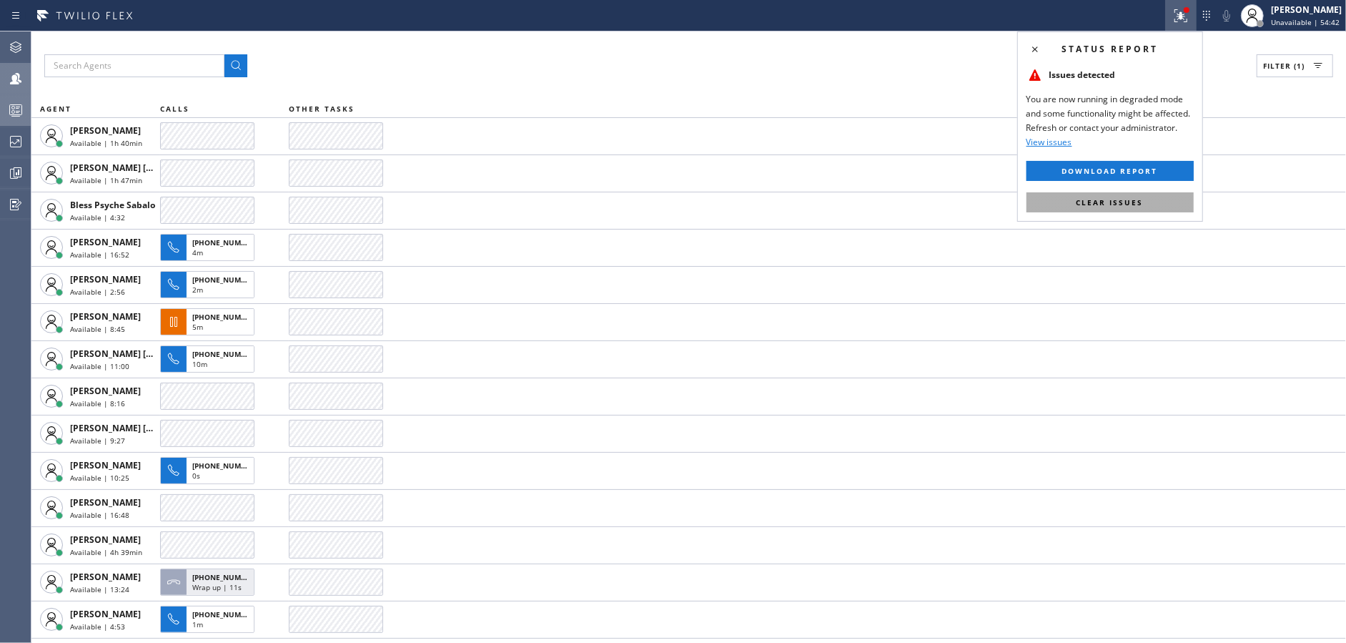
click at [1135, 199] on span "Clear issues" at bounding box center [1110, 202] width 67 height 10
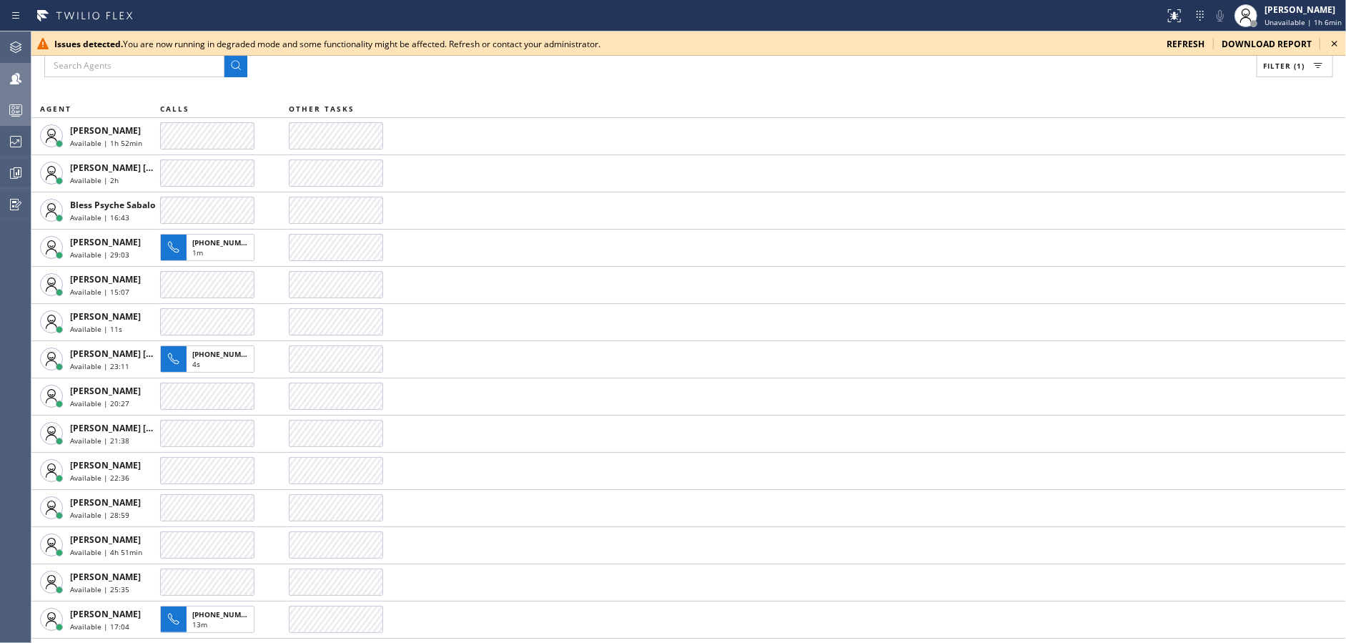
click at [1336, 42] on icon at bounding box center [1335, 44] width 6 height 6
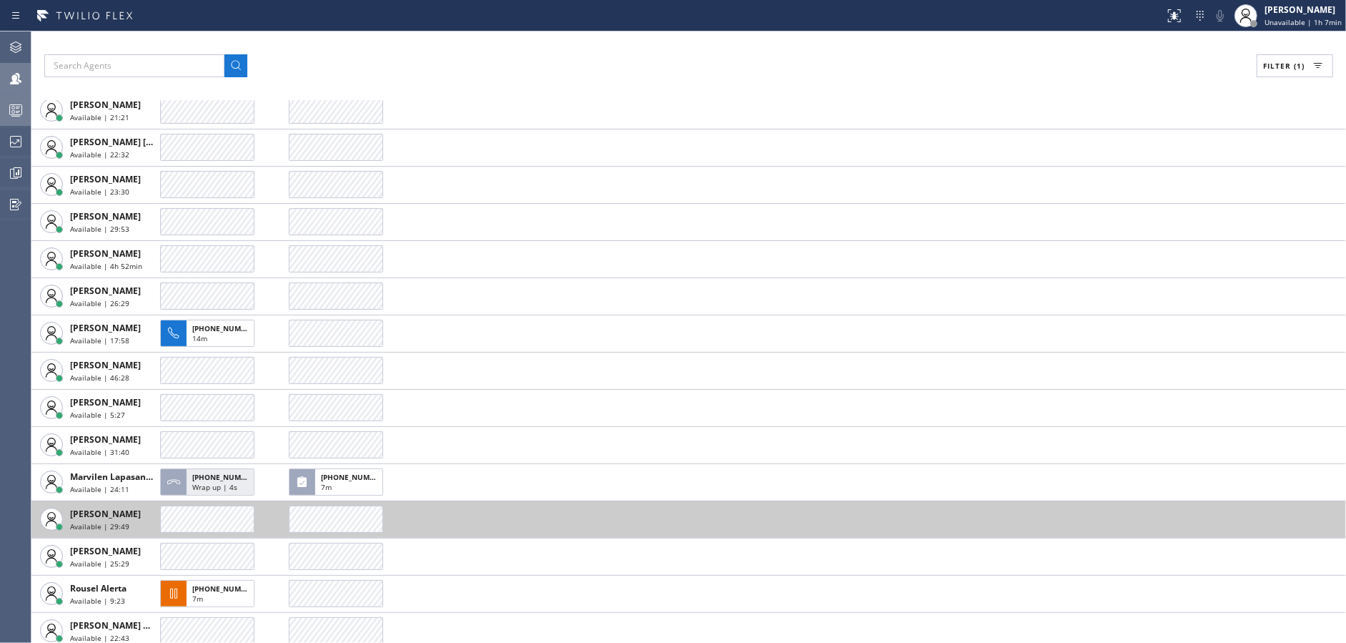
scroll to position [329, 0]
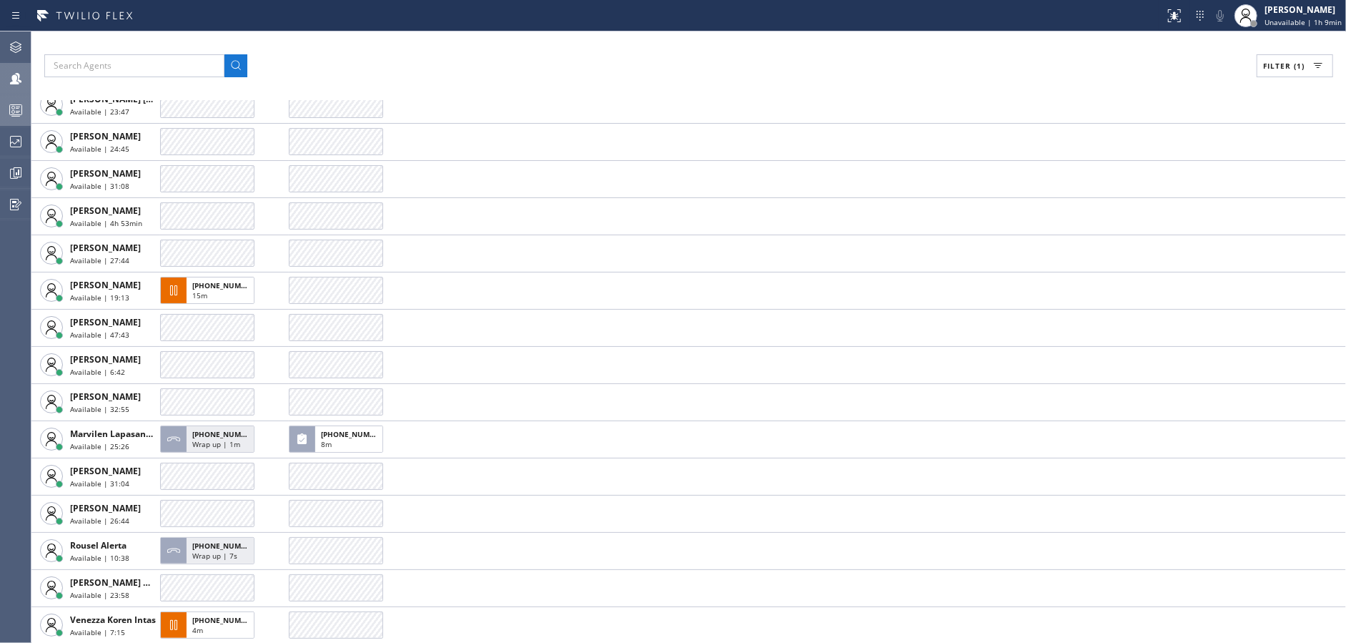
click at [449, 71] on div "Filter (1)" at bounding box center [688, 65] width 1289 height 23
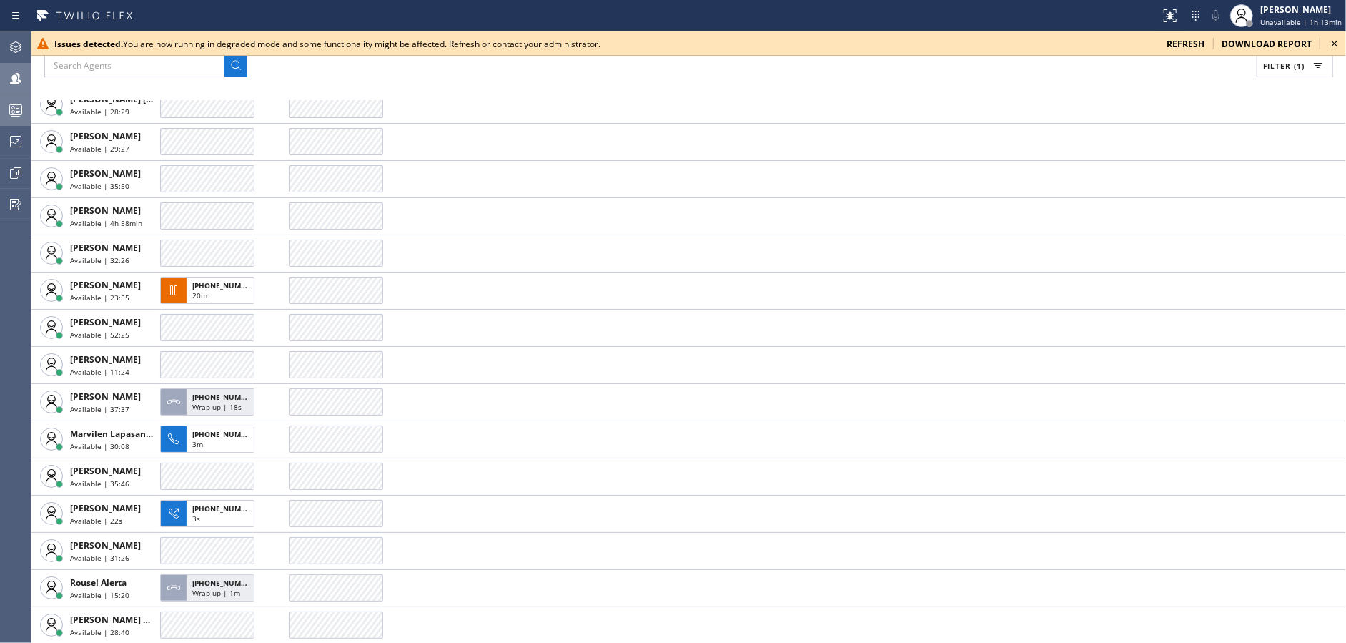
click at [1333, 41] on icon at bounding box center [1335, 44] width 6 height 6
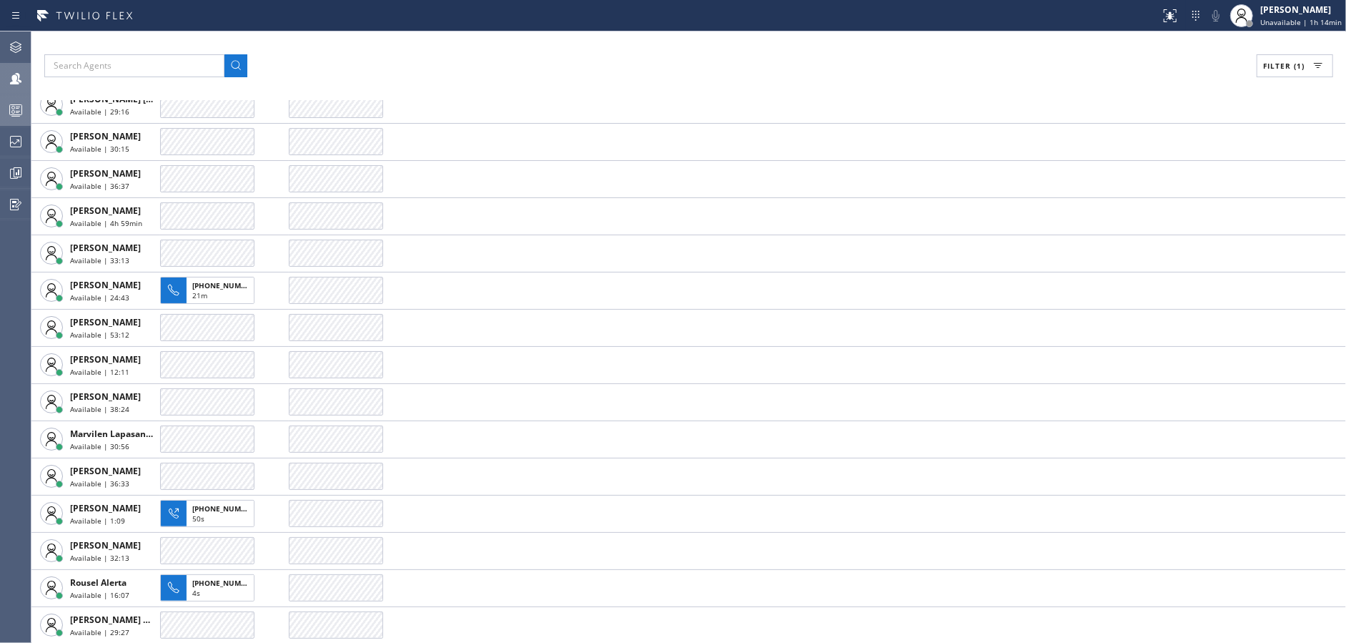
click at [410, 45] on div "Filter (1) AGENT CALLS OTHER TASKS [PERSON_NAME] Available | 1h 59min [PERSON_N…" at bounding box center [688, 336] width 1315 height 611
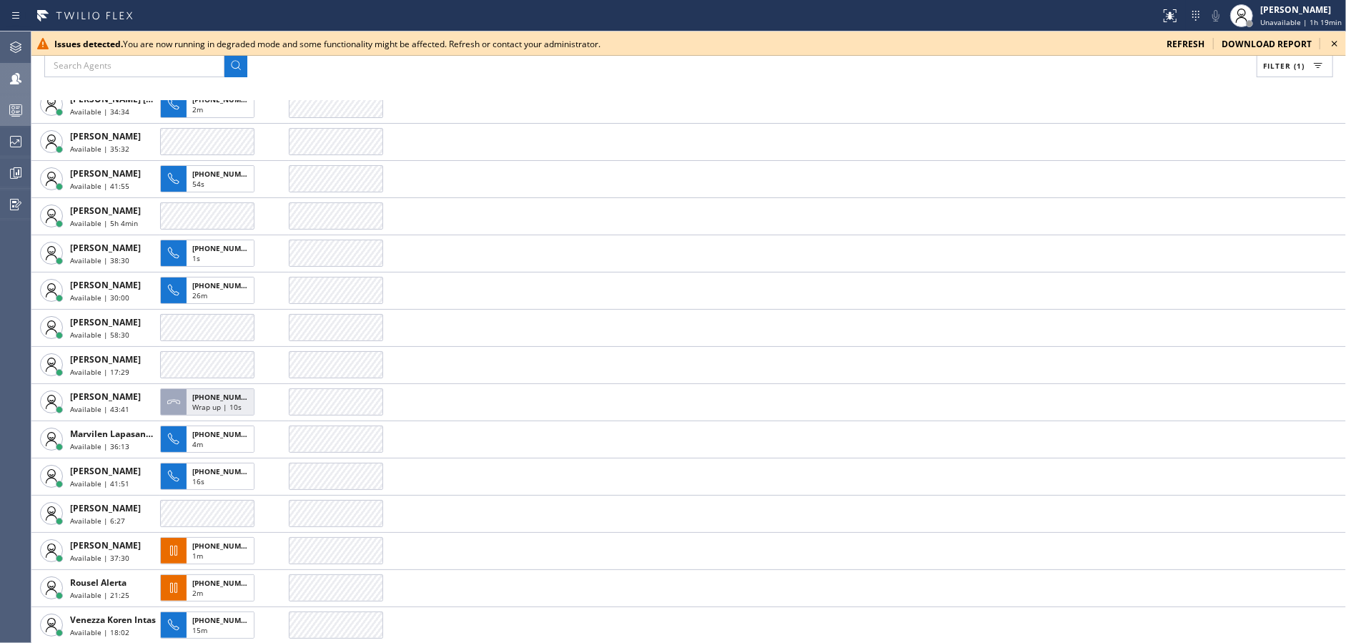
click at [433, 77] on div "Filter (1)" at bounding box center [688, 65] width 1289 height 23
click at [1336, 41] on icon at bounding box center [1335, 44] width 6 height 6
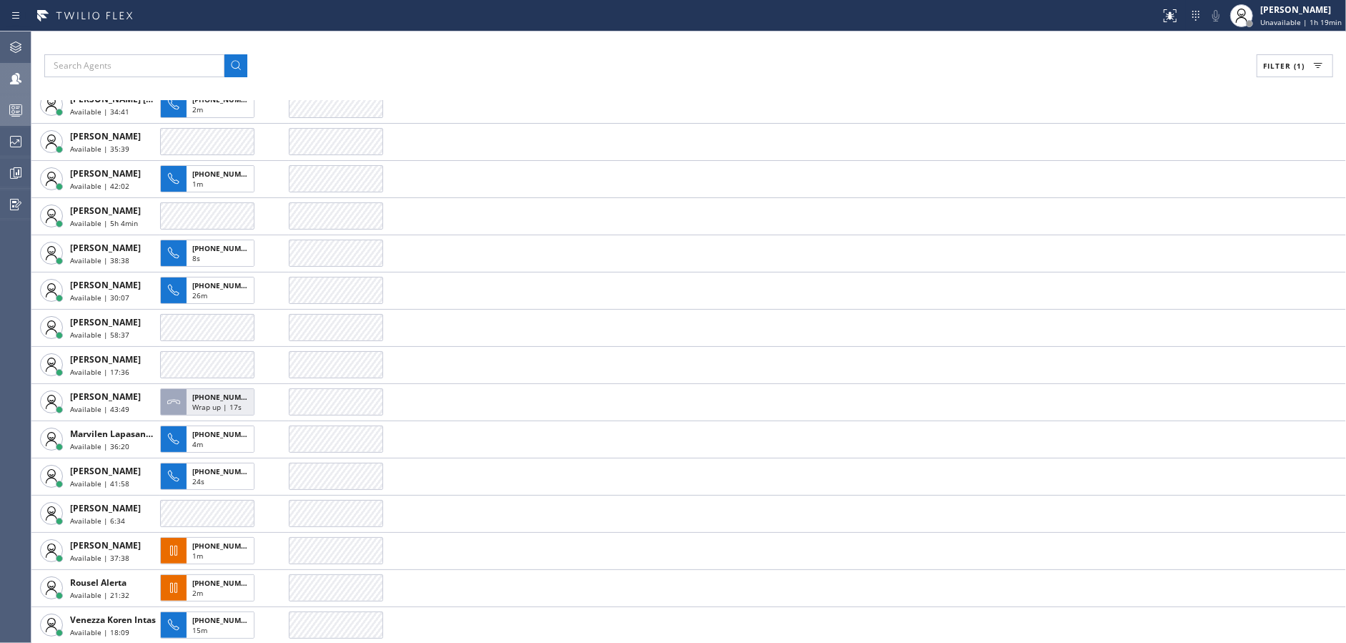
click at [23, 104] on icon at bounding box center [15, 110] width 17 height 17
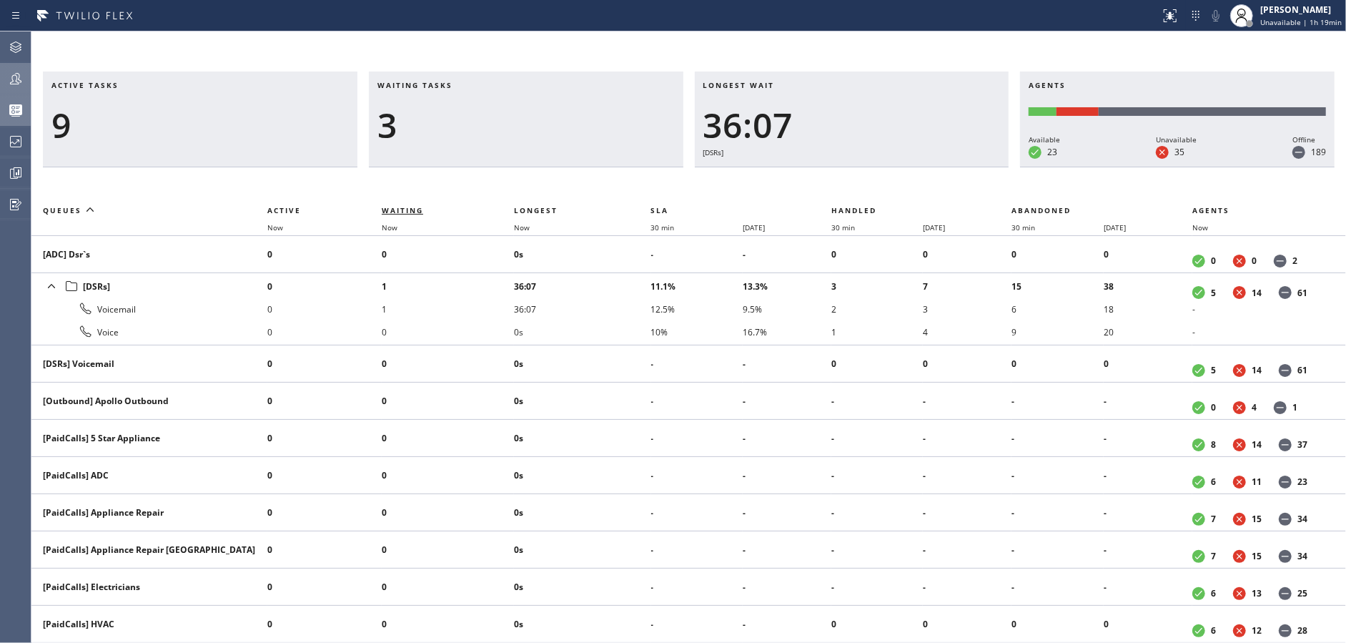
click at [393, 209] on span "Waiting" at bounding box center [402, 210] width 41 height 10
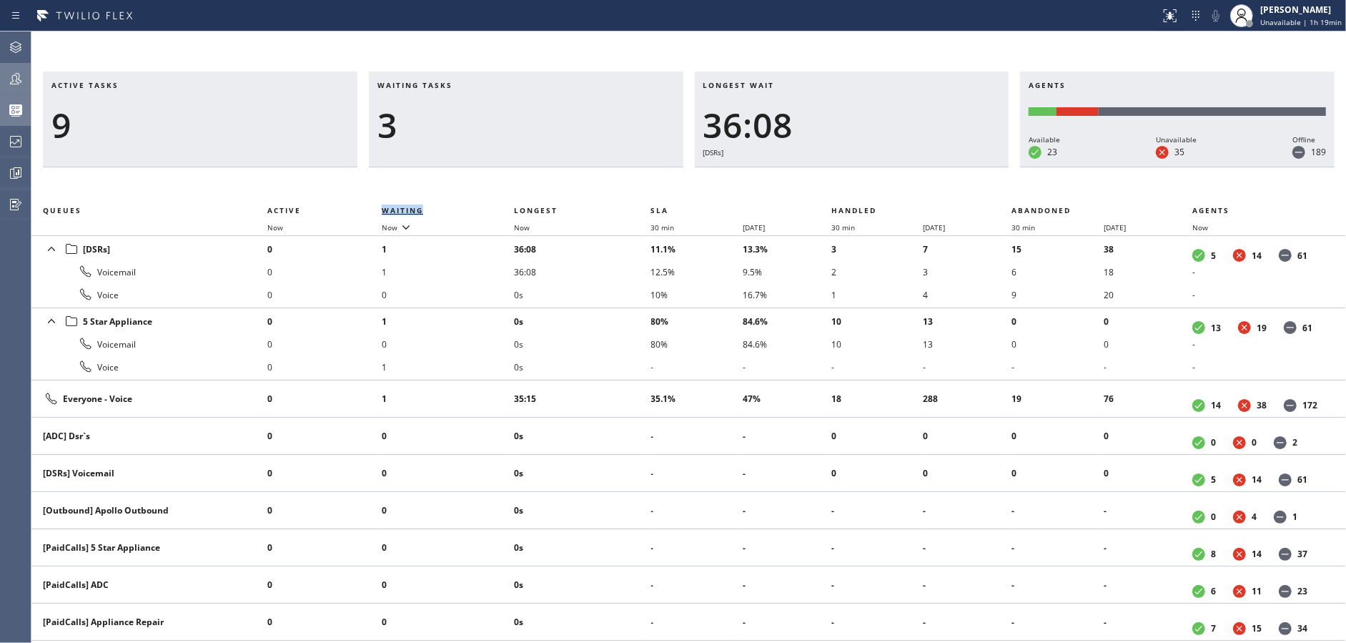
click at [393, 209] on span "Waiting" at bounding box center [402, 210] width 41 height 10
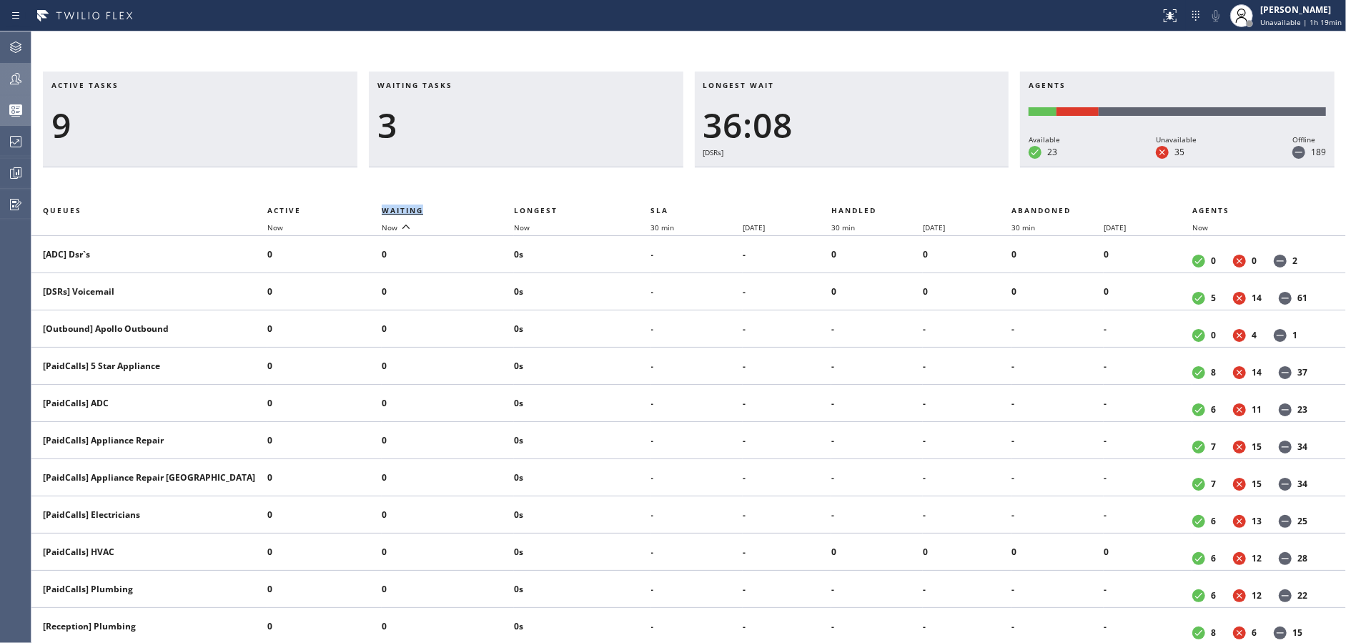
click at [393, 209] on span "Waiting" at bounding box center [402, 210] width 41 height 10
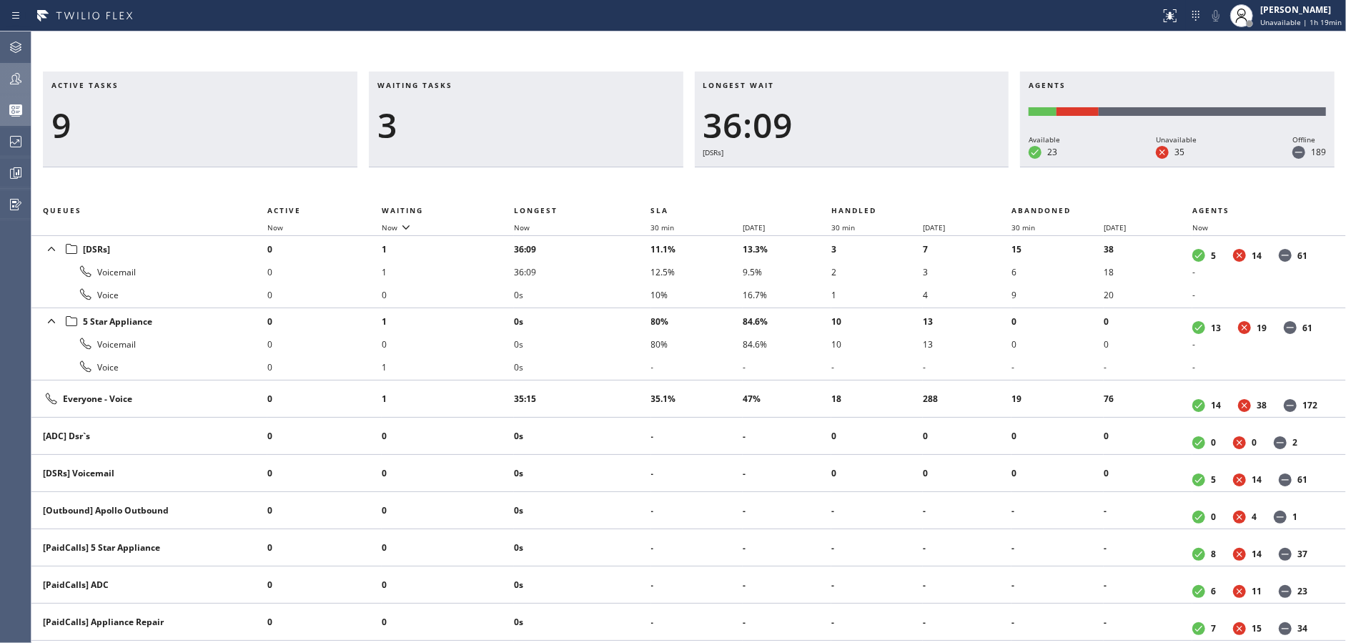
drag, startPoint x: 426, startPoint y: 154, endPoint x: 98, endPoint y: 61, distance: 340.9
click at [423, 152] on div "Waiting tasks 3" at bounding box center [526, 120] width 315 height 96
click at [8, 92] on button "Teams" at bounding box center [15, 78] width 31 height 31
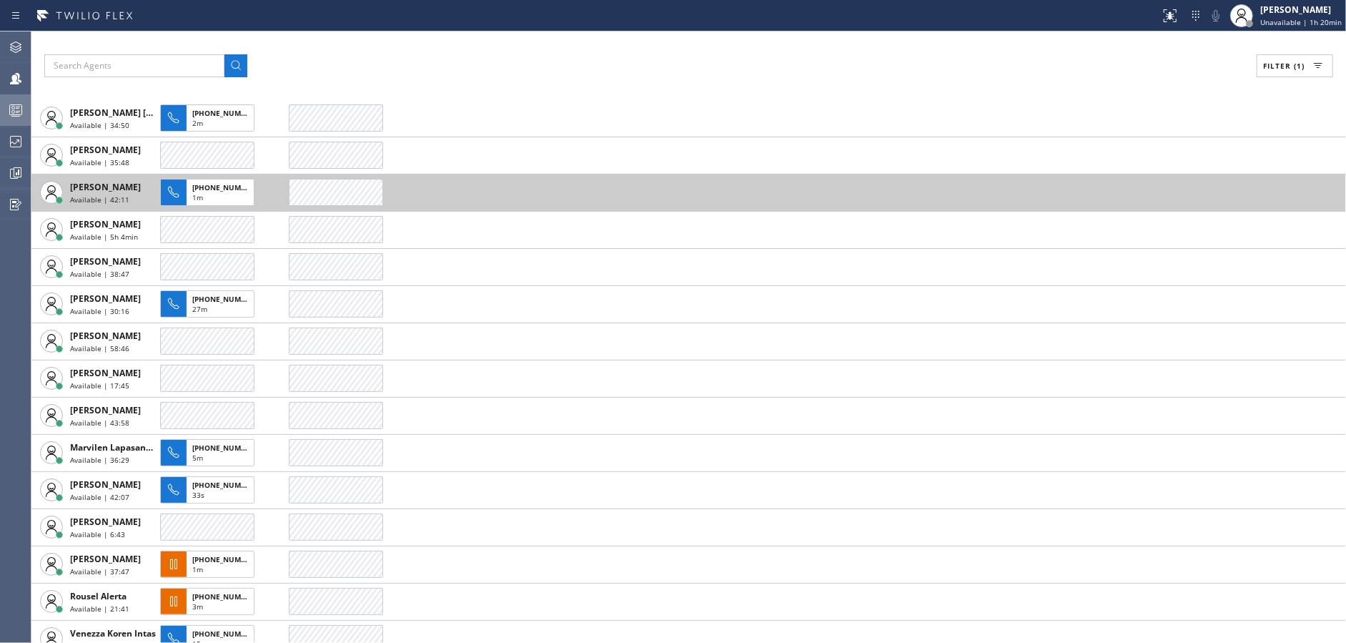
scroll to position [329, 0]
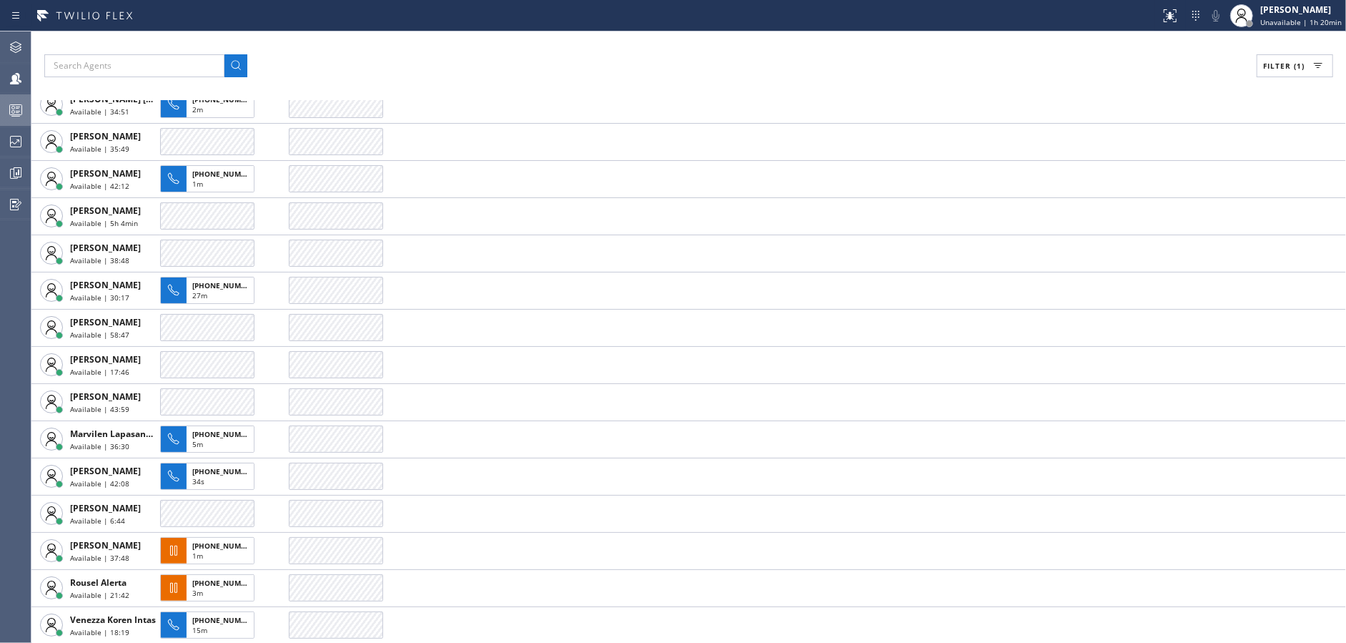
click at [1293, 71] on button "Filter (1)" at bounding box center [1295, 65] width 77 height 23
drag, startPoint x: 1143, startPoint y: 167, endPoint x: 1140, endPoint y: 190, distance: 23.7
click at [1143, 167] on input "Available" at bounding box center [1138, 168] width 17 height 17
checkbox input "false"
drag, startPoint x: 1140, startPoint y: 191, endPoint x: 1168, endPoint y: 181, distance: 29.6
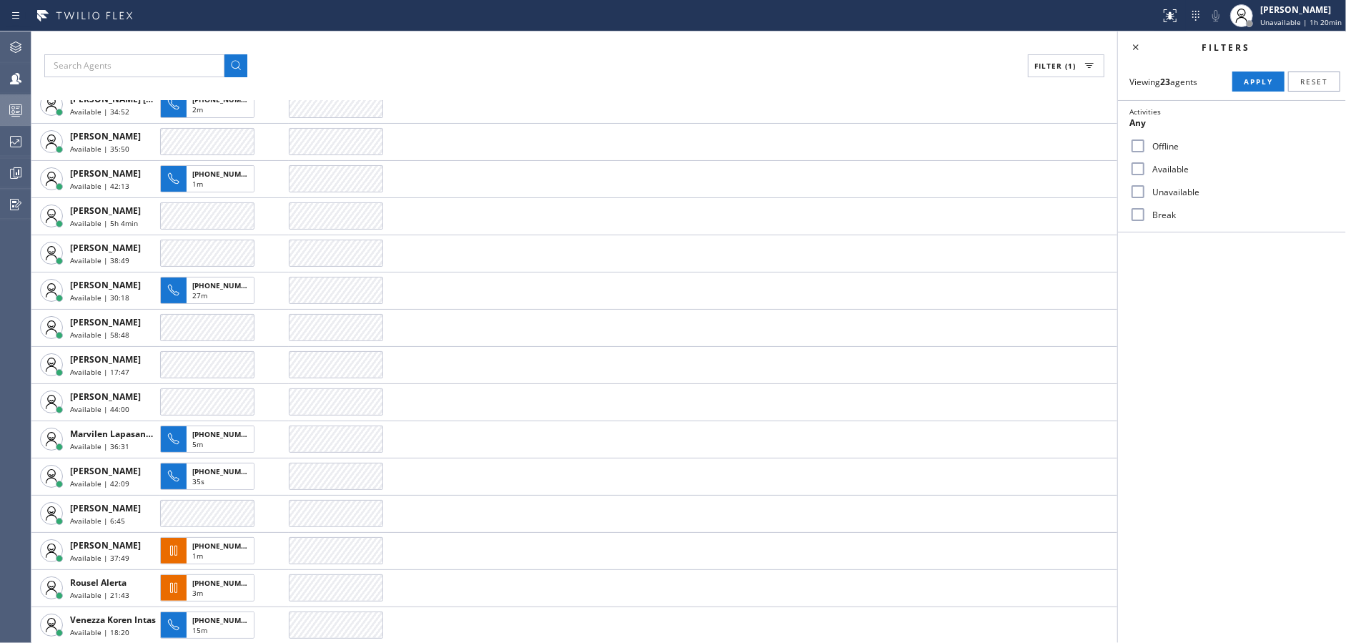
click at [1156, 186] on div "Unavailable" at bounding box center [1232, 191] width 228 height 23
click at [1255, 73] on button "Apply" at bounding box center [1259, 82] width 52 height 20
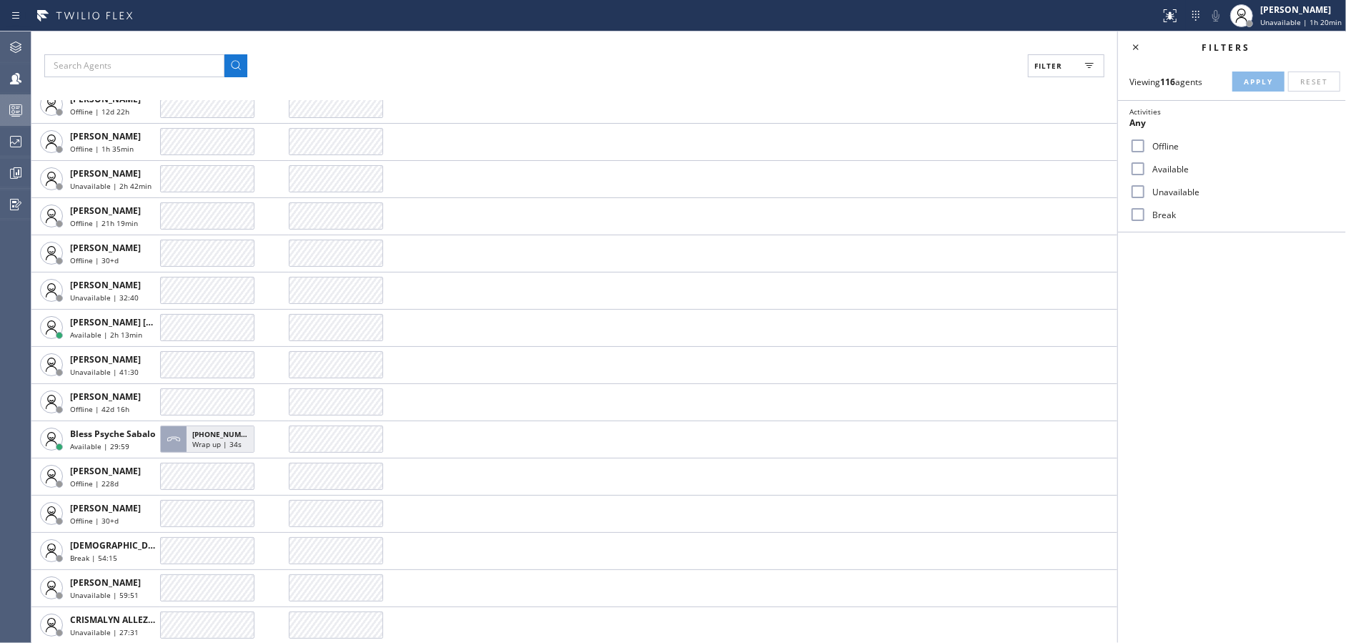
scroll to position [2299, 0]
click at [1138, 193] on input "Unavailable" at bounding box center [1138, 191] width 17 height 17
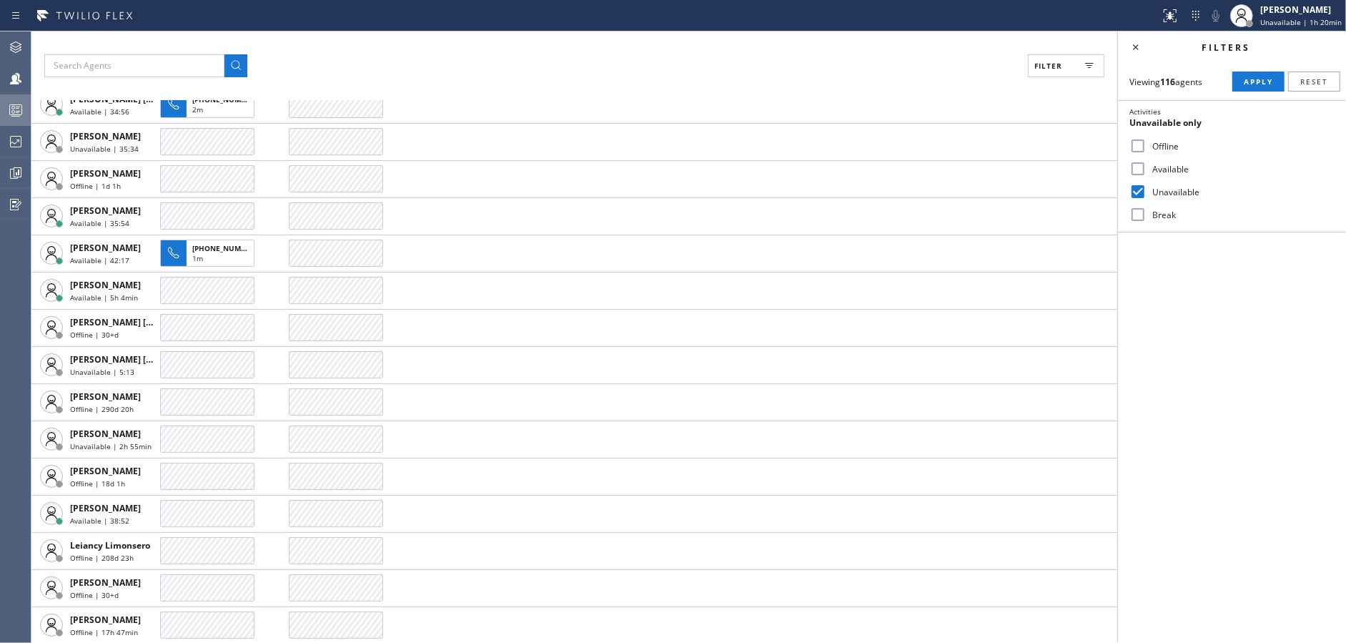
click at [1138, 193] on input "Unavailable" at bounding box center [1138, 191] width 17 height 17
checkbox input "false"
click at [1138, 204] on div "Break" at bounding box center [1232, 214] width 228 height 23
drag, startPoint x: 1140, startPoint y: 211, endPoint x: 1241, endPoint y: 102, distance: 148.3
click at [1158, 201] on div "Offline Available Unavailable Break" at bounding box center [1232, 180] width 228 height 92
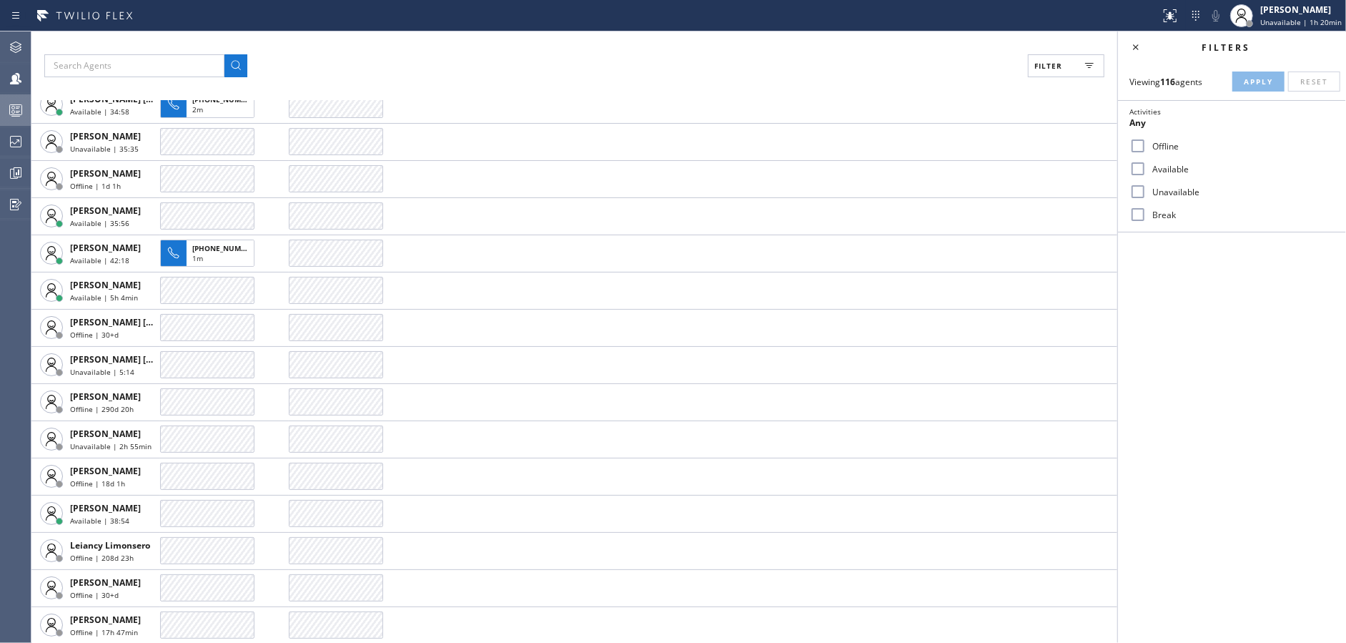
drag, startPoint x: 1138, startPoint y: 212, endPoint x: 1290, endPoint y: 93, distance: 193.0
click at [1150, 207] on div "Break" at bounding box center [1232, 214] width 228 height 23
click at [1141, 207] on input "Break" at bounding box center [1138, 214] width 17 height 17
click at [1248, 87] on button "Apply" at bounding box center [1259, 82] width 52 height 20
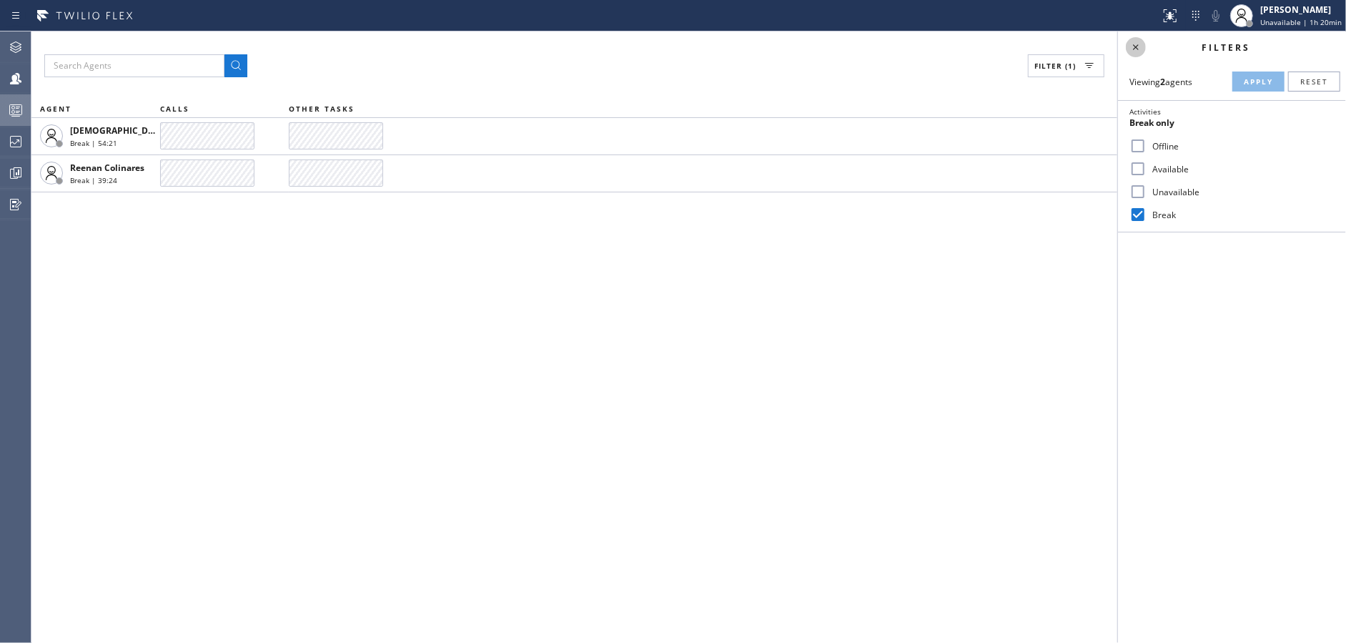
scroll to position [0, 0]
drag, startPoint x: 1135, startPoint y: 215, endPoint x: 1142, endPoint y: 179, distance: 35.8
click at [1135, 212] on input "Break" at bounding box center [1138, 214] width 17 height 17
checkbox input "false"
drag, startPoint x: 1136, startPoint y: 194, endPoint x: 1145, endPoint y: 192, distance: 8.8
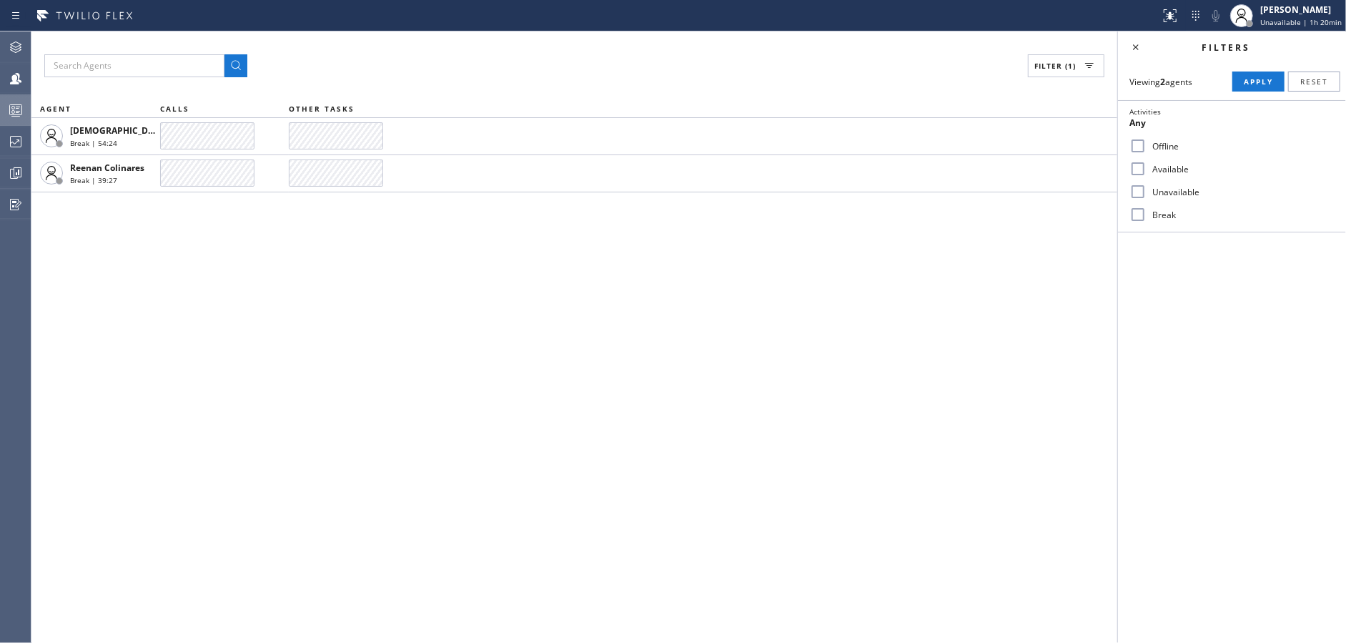
click at [1139, 194] on input "Unavailable" at bounding box center [1138, 191] width 17 height 17
click at [1253, 81] on span "Apply" at bounding box center [1258, 82] width 29 height 10
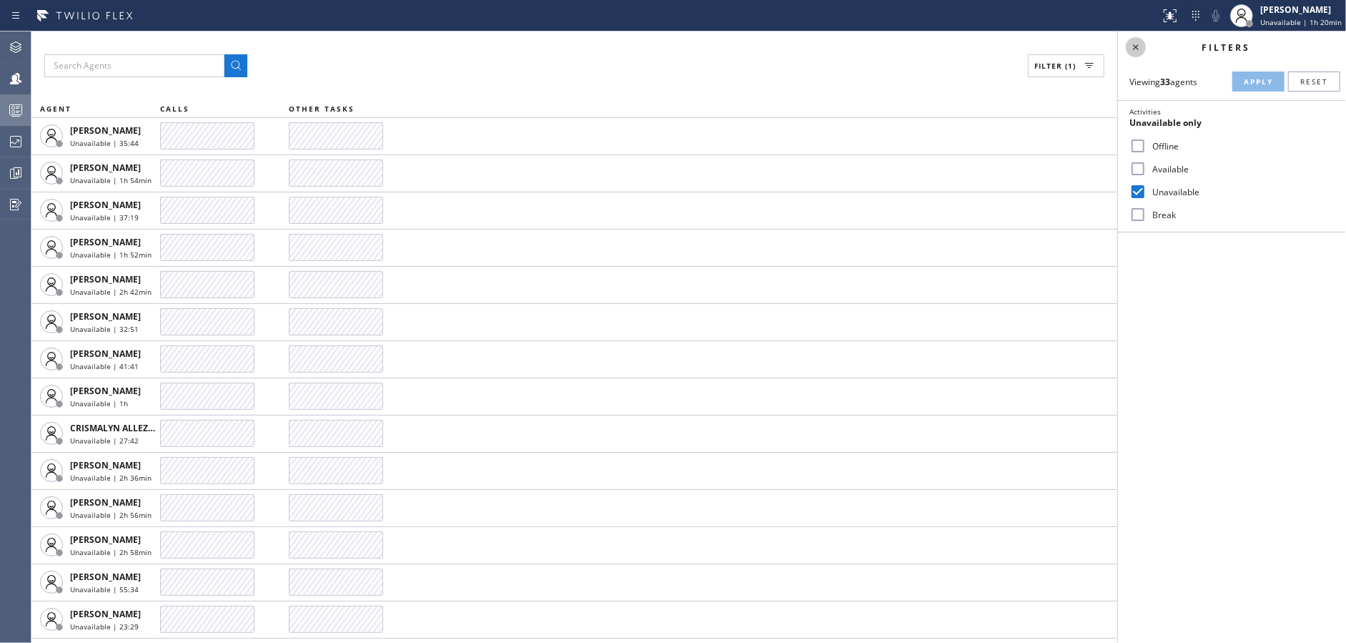
click at [1139, 43] on icon at bounding box center [1136, 47] width 17 height 17
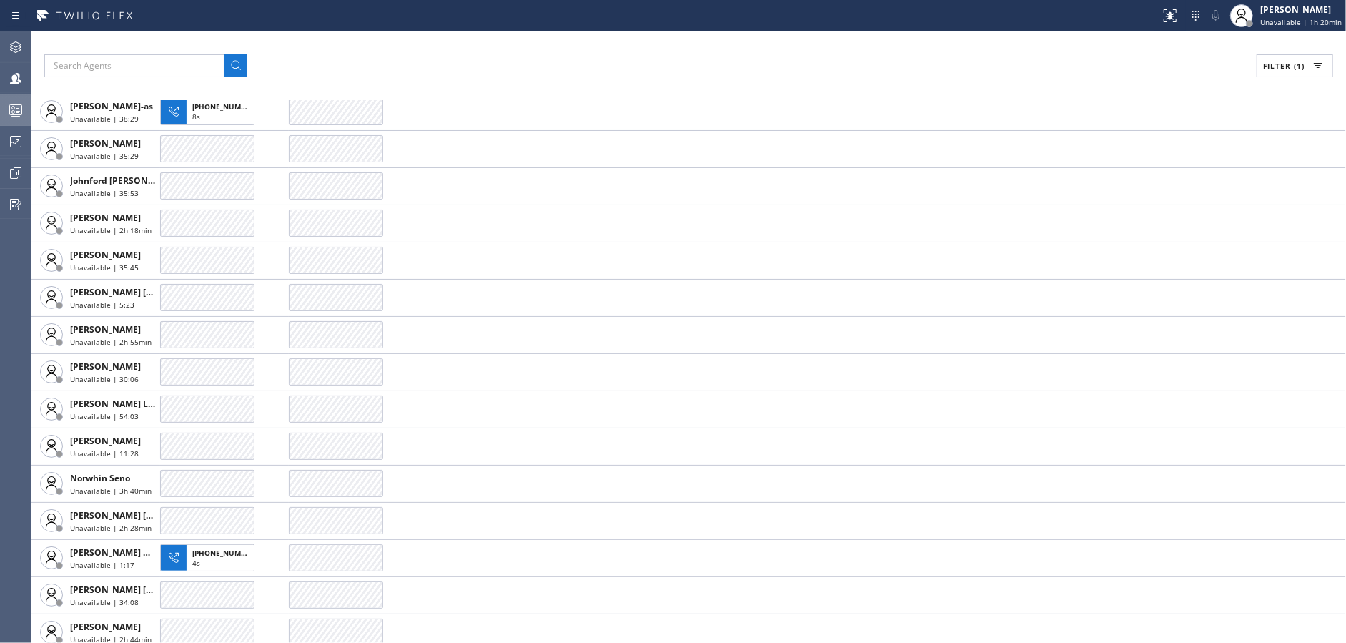
scroll to position [701, 0]
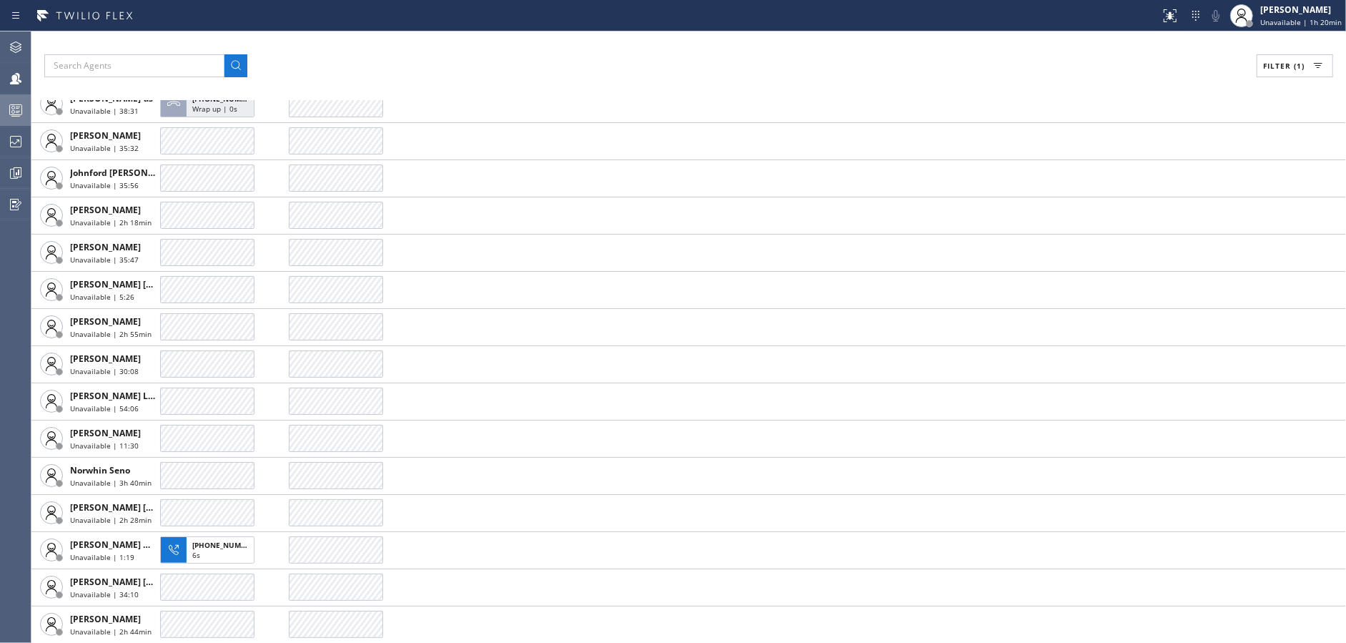
click at [0, 113] on div at bounding box center [15, 110] width 31 height 17
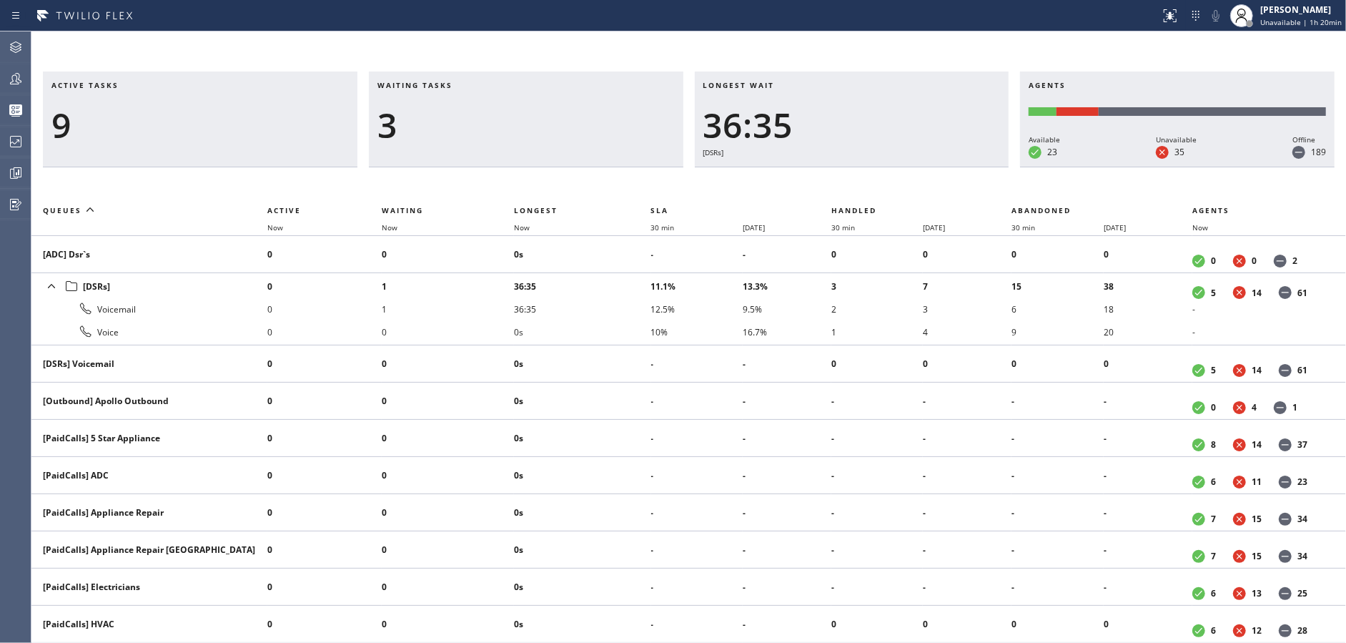
click at [0, 92] on div at bounding box center [15, 78] width 31 height 29
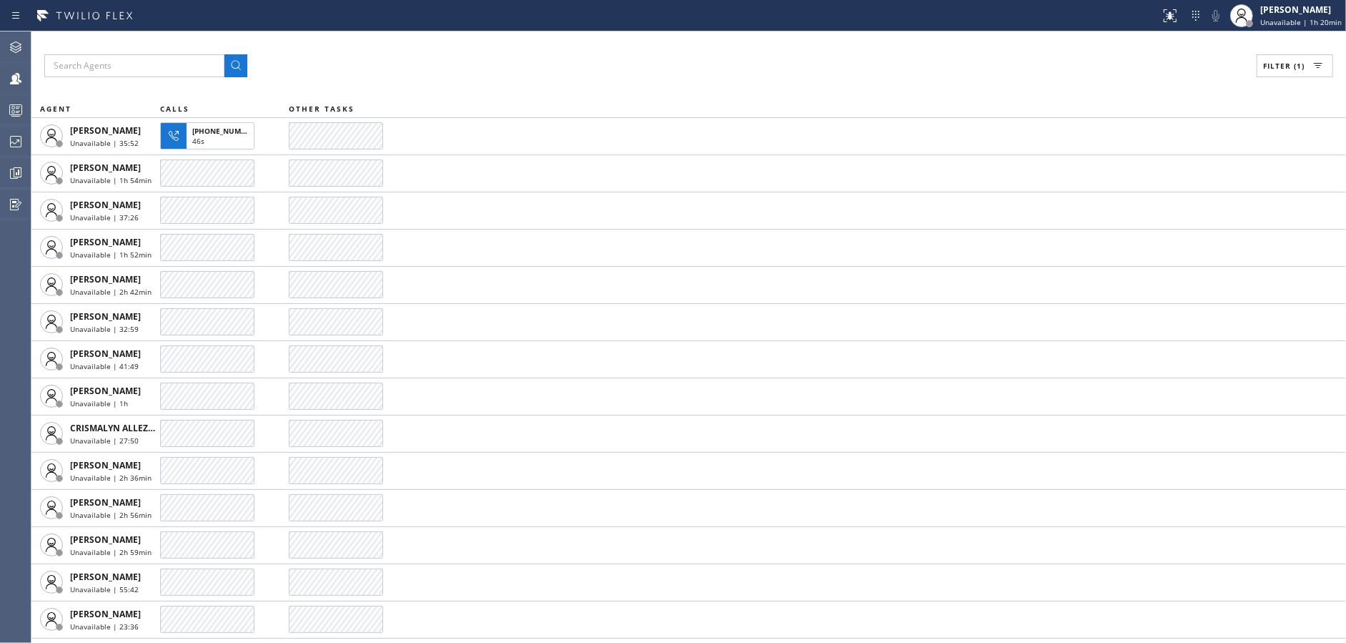
click at [1271, 64] on span "Filter (1)" at bounding box center [1283, 66] width 41 height 10
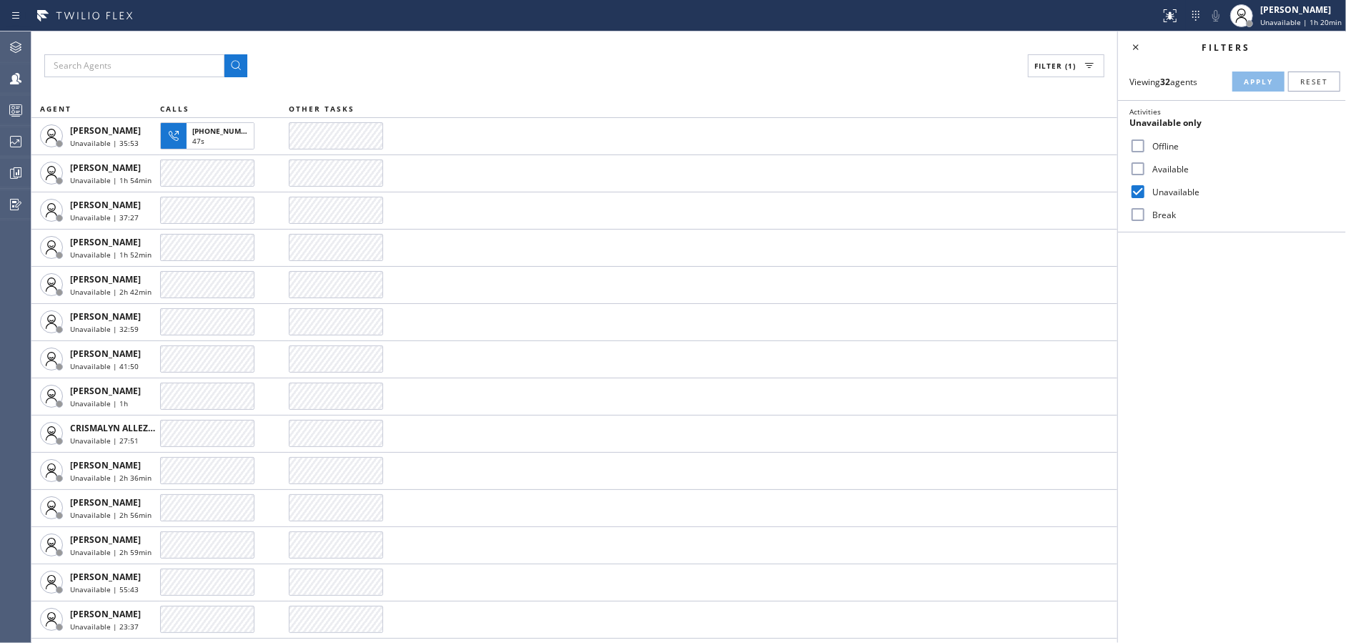
click at [1140, 180] on div "Unavailable" at bounding box center [1232, 191] width 228 height 23
click at [1140, 187] on input "Unavailable" at bounding box center [1138, 191] width 17 height 17
checkbox input "false"
click at [1143, 164] on input "Available" at bounding box center [1138, 168] width 17 height 17
checkbox input "true"
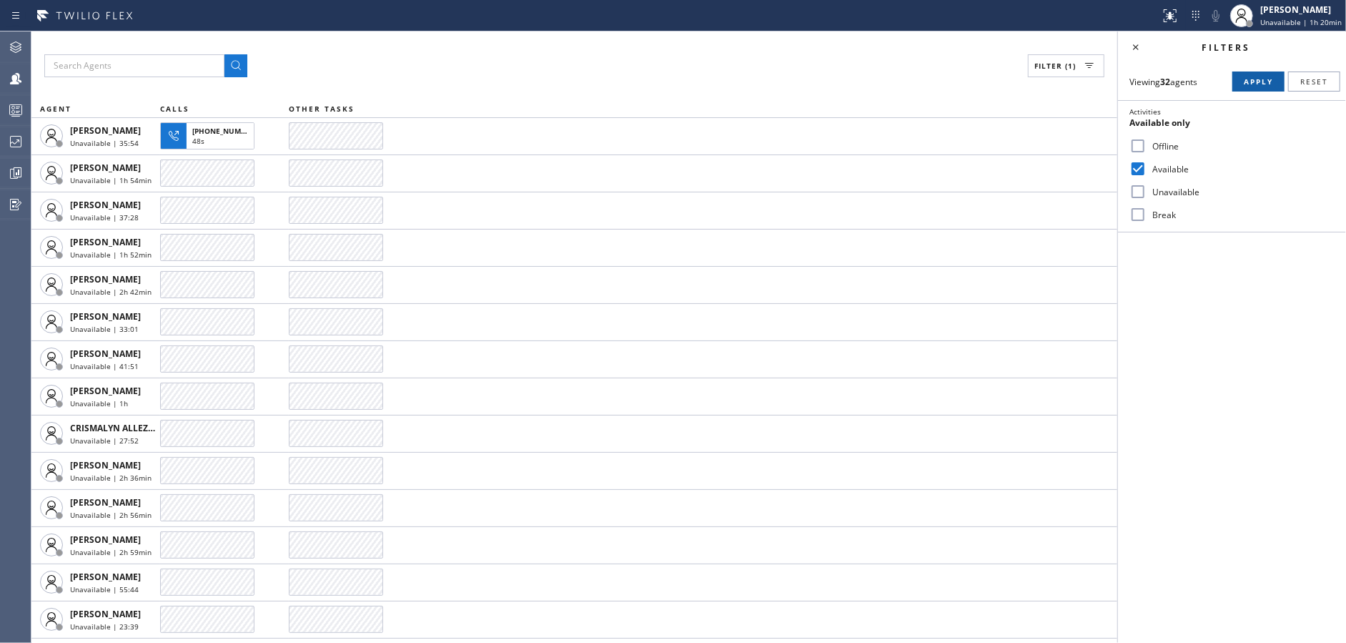
click at [1275, 72] on button "Apply" at bounding box center [1259, 82] width 52 height 20
click at [1131, 47] on icon at bounding box center [1136, 47] width 17 height 17
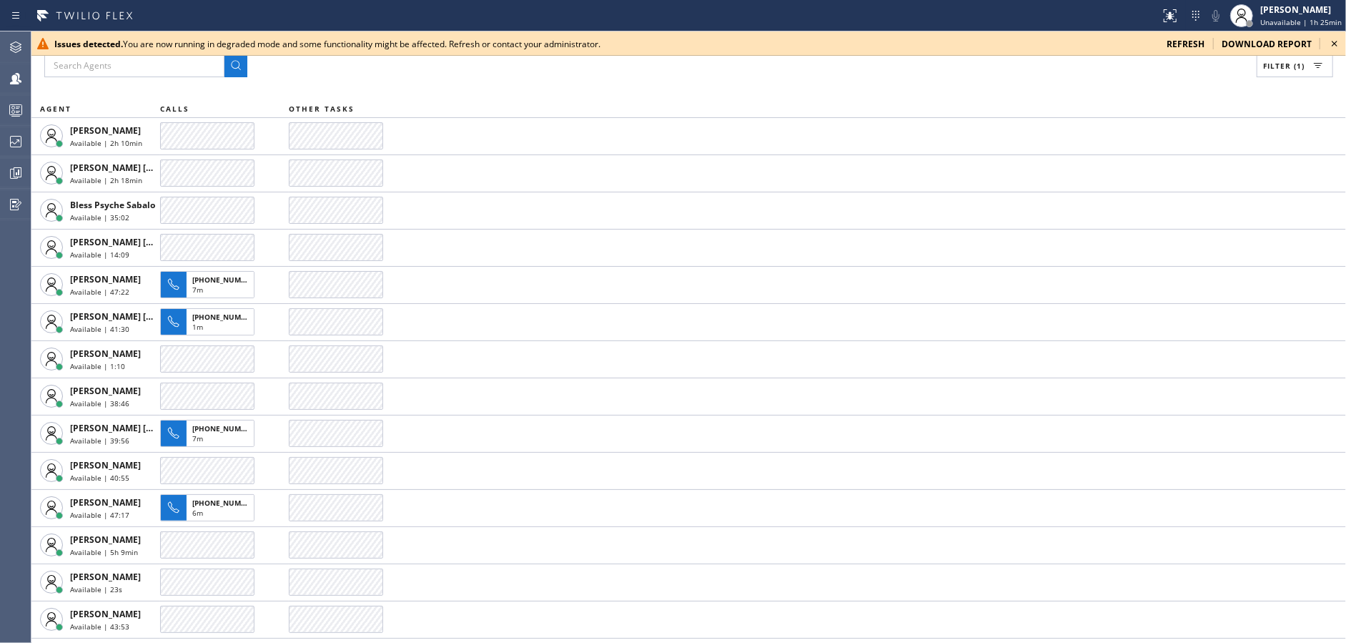
click at [1333, 44] on icon at bounding box center [1334, 43] width 17 height 17
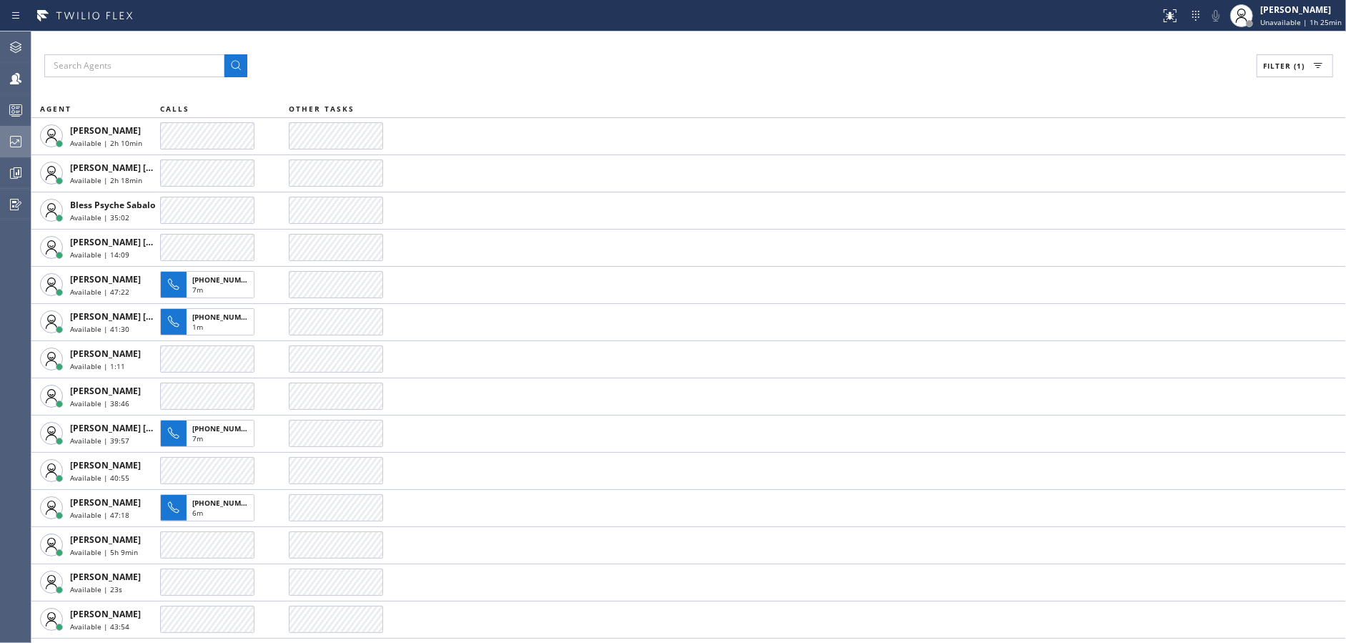
click at [9, 133] on icon at bounding box center [15, 141] width 17 height 17
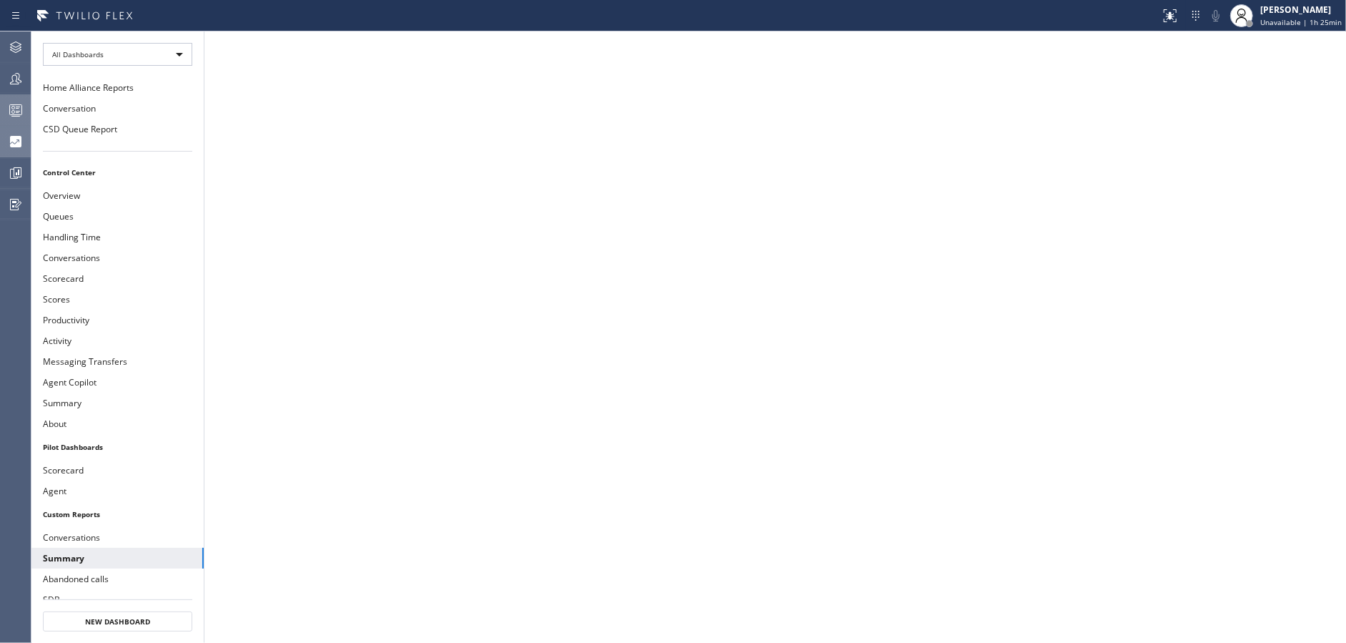
click at [19, 108] on icon at bounding box center [16, 111] width 8 height 9
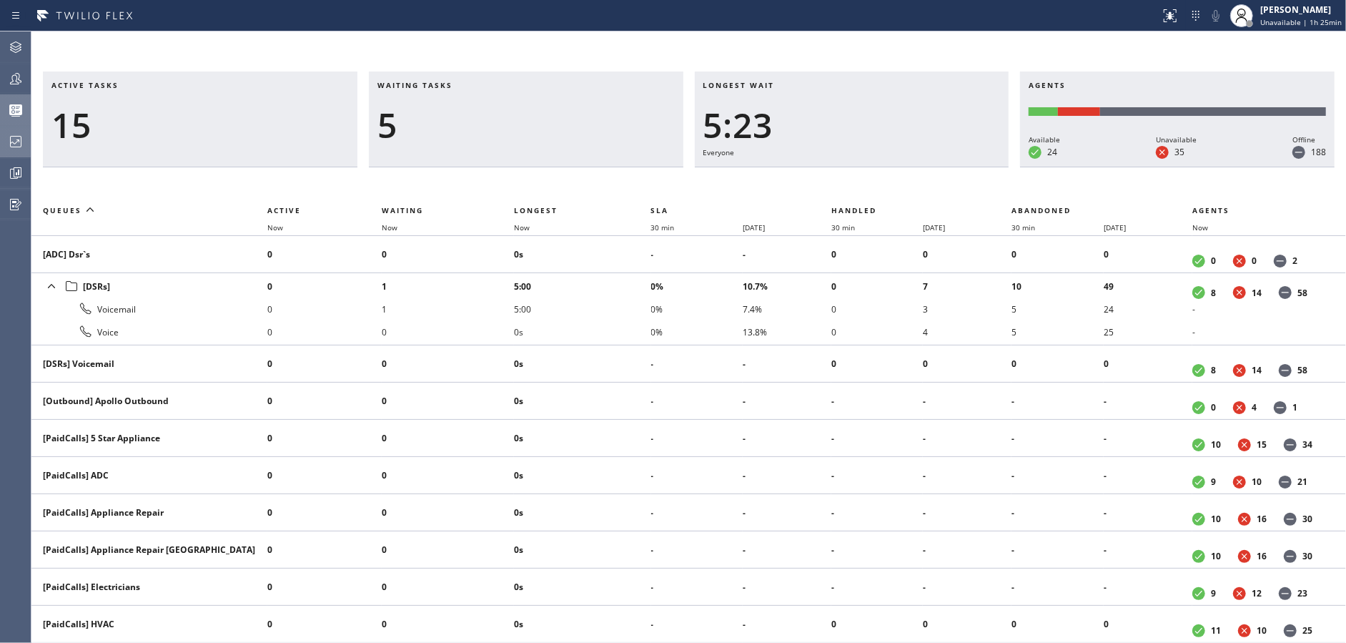
click at [14, 80] on icon at bounding box center [15, 78] width 17 height 17
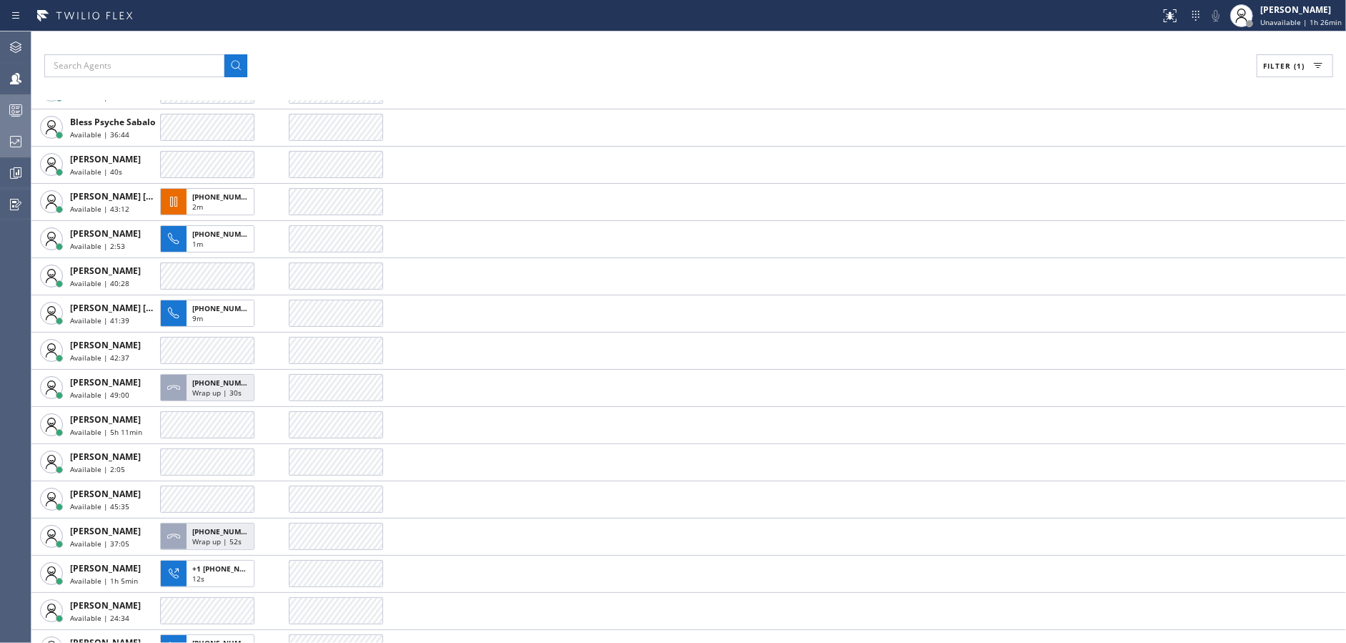
scroll to position [72, 0]
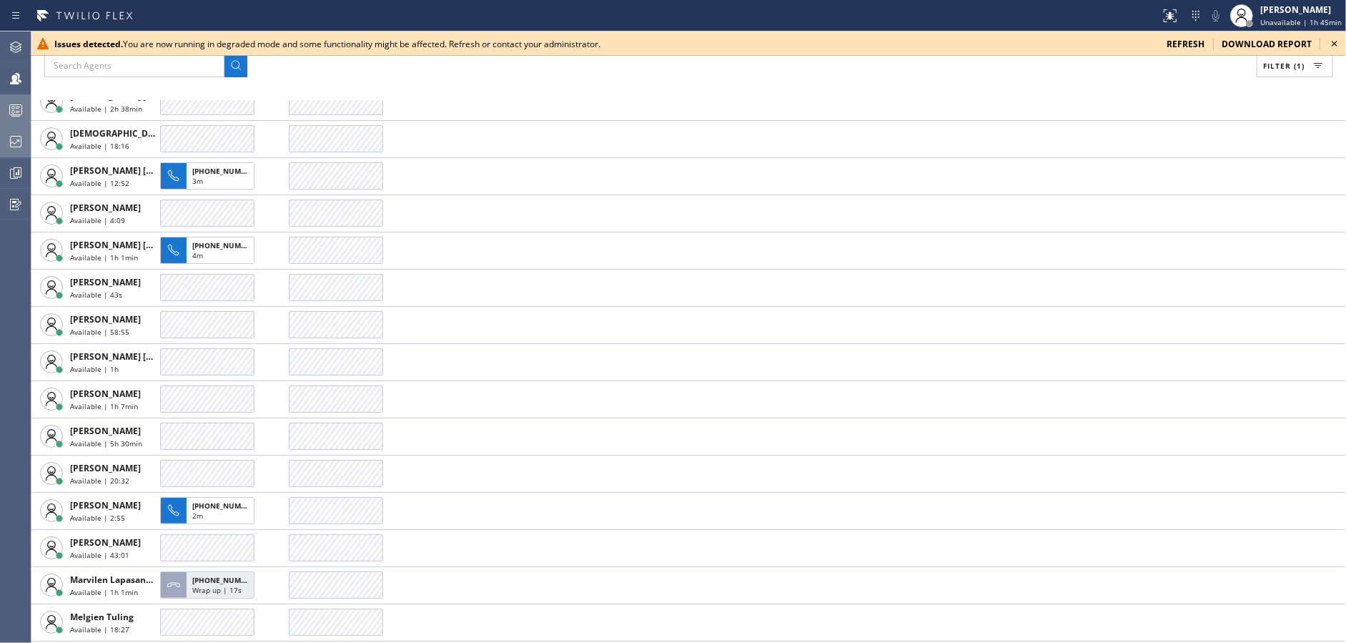
click at [1335, 44] on icon at bounding box center [1335, 44] width 6 height 6
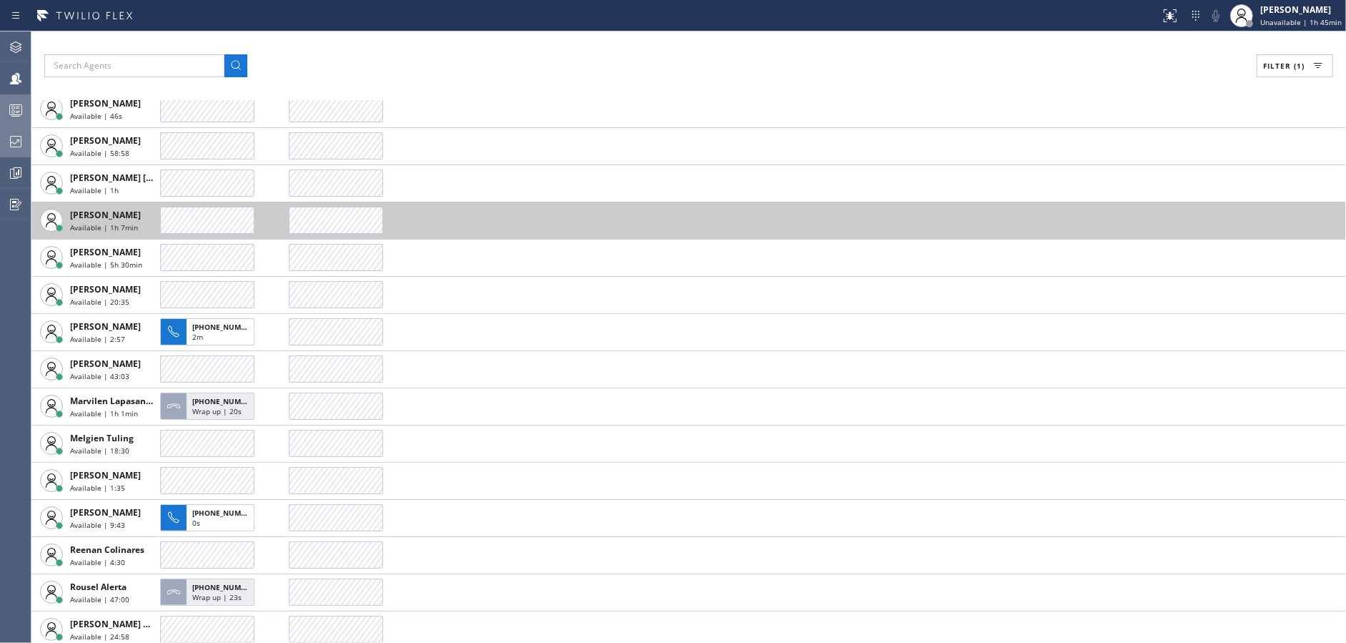
scroll to position [286, 0]
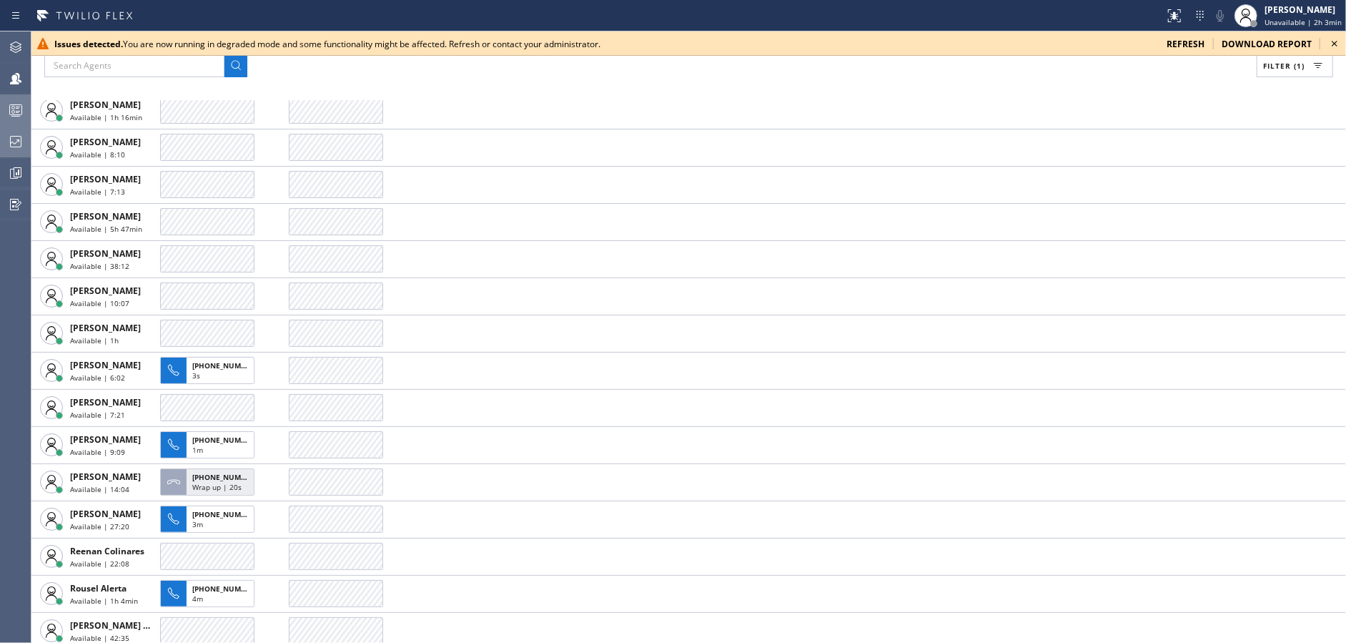
click at [1331, 41] on icon at bounding box center [1334, 43] width 17 height 17
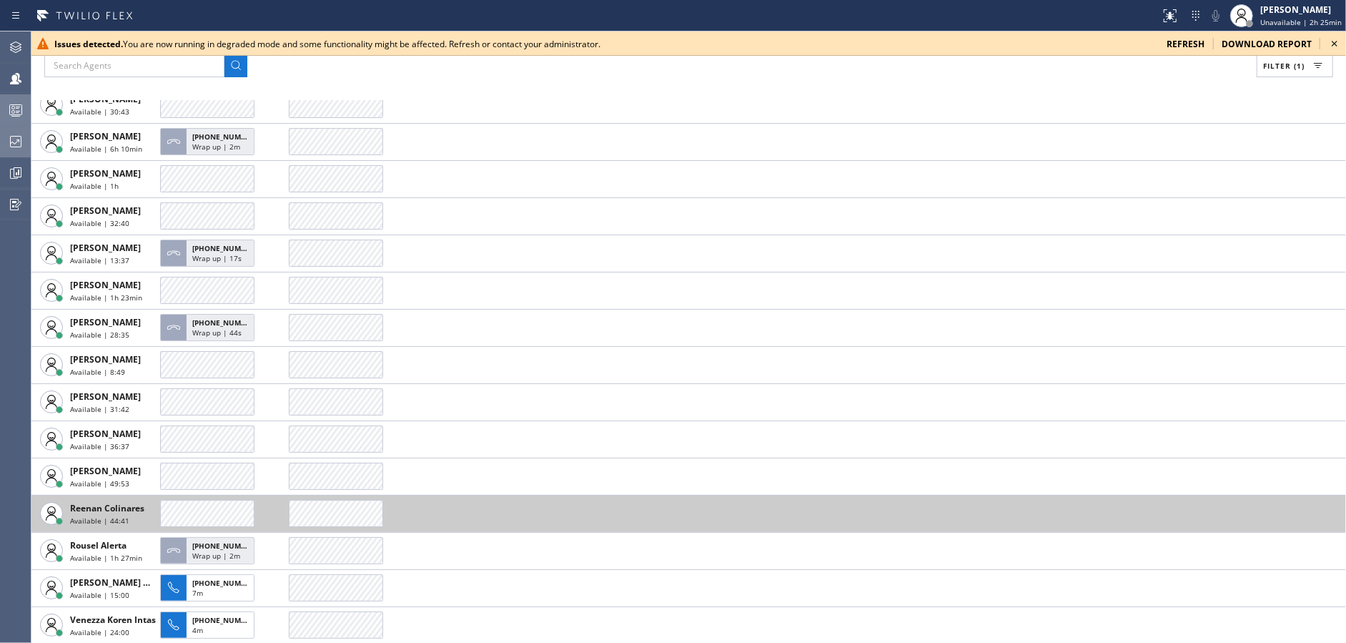
scroll to position [292, 0]
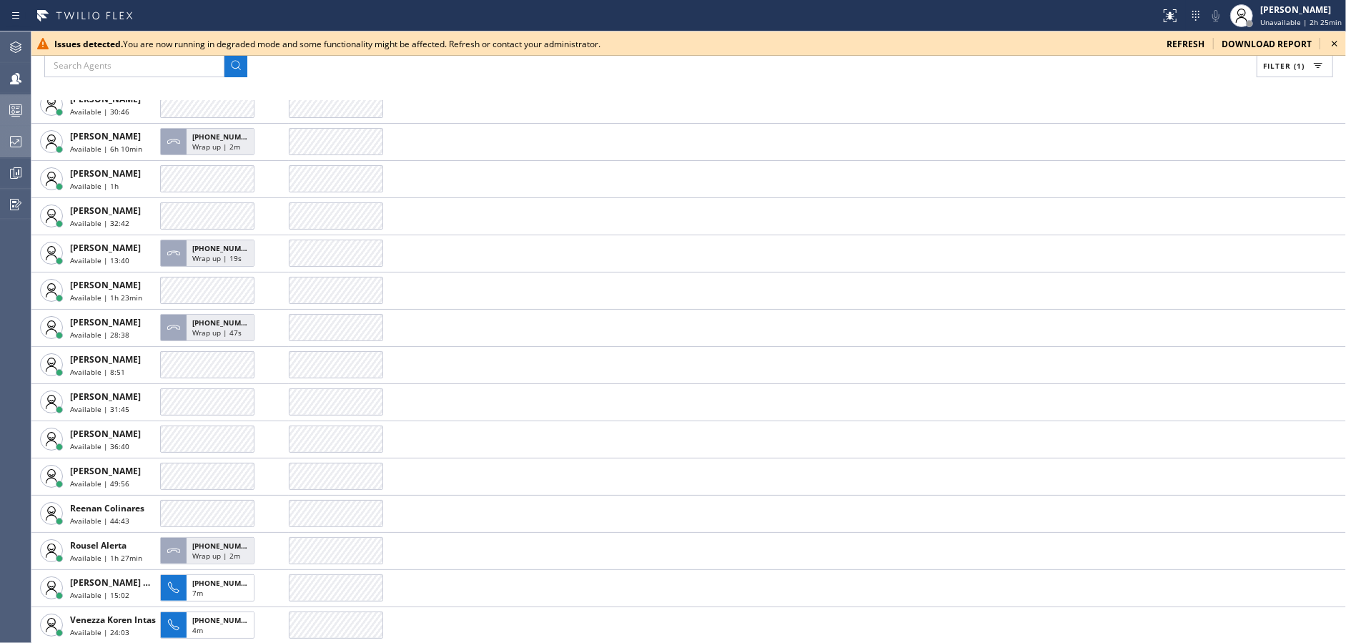
click at [1333, 42] on icon at bounding box center [1335, 44] width 6 height 6
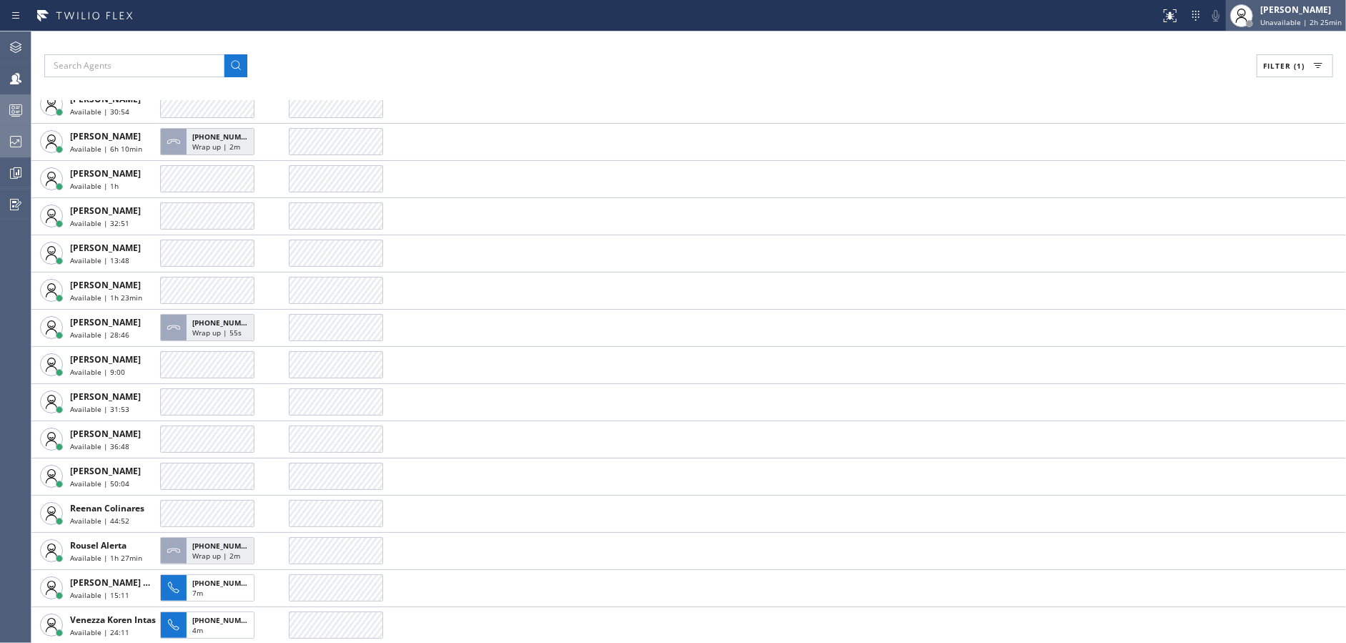
click at [1316, 16] on div "[PERSON_NAME] Unavailable | 2h 25min" at bounding box center [1302, 15] width 89 height 25
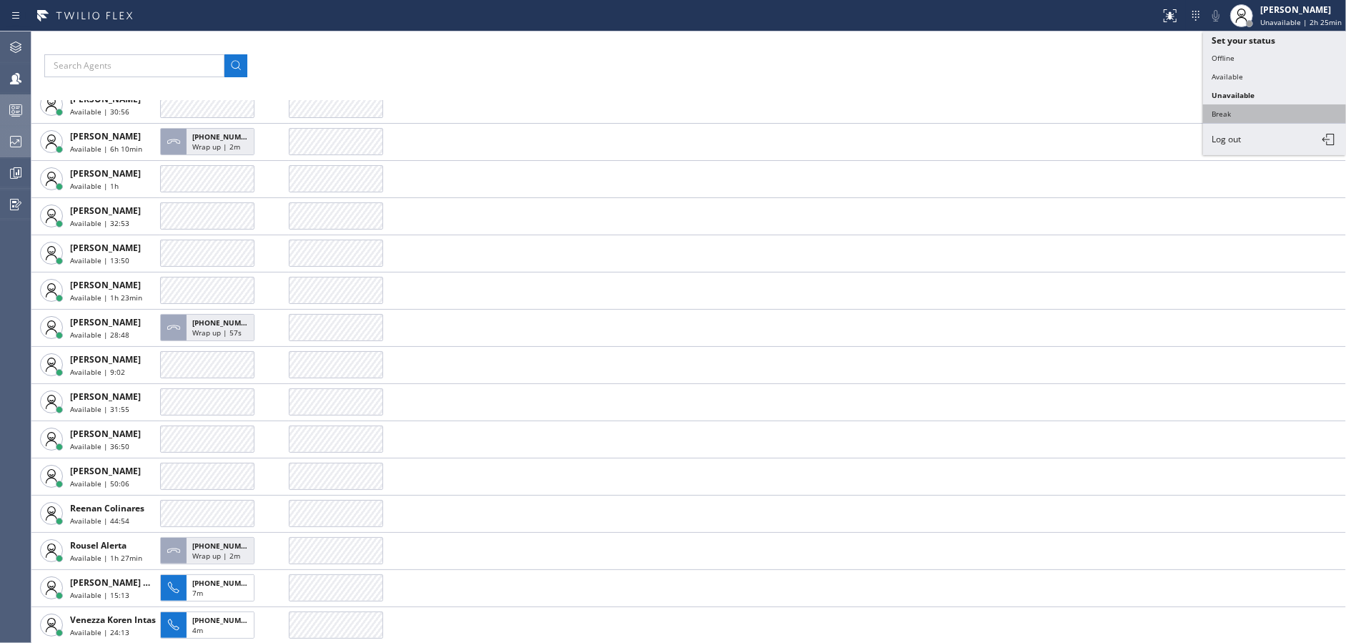
click at [1251, 108] on button "Break" at bounding box center [1274, 113] width 143 height 19
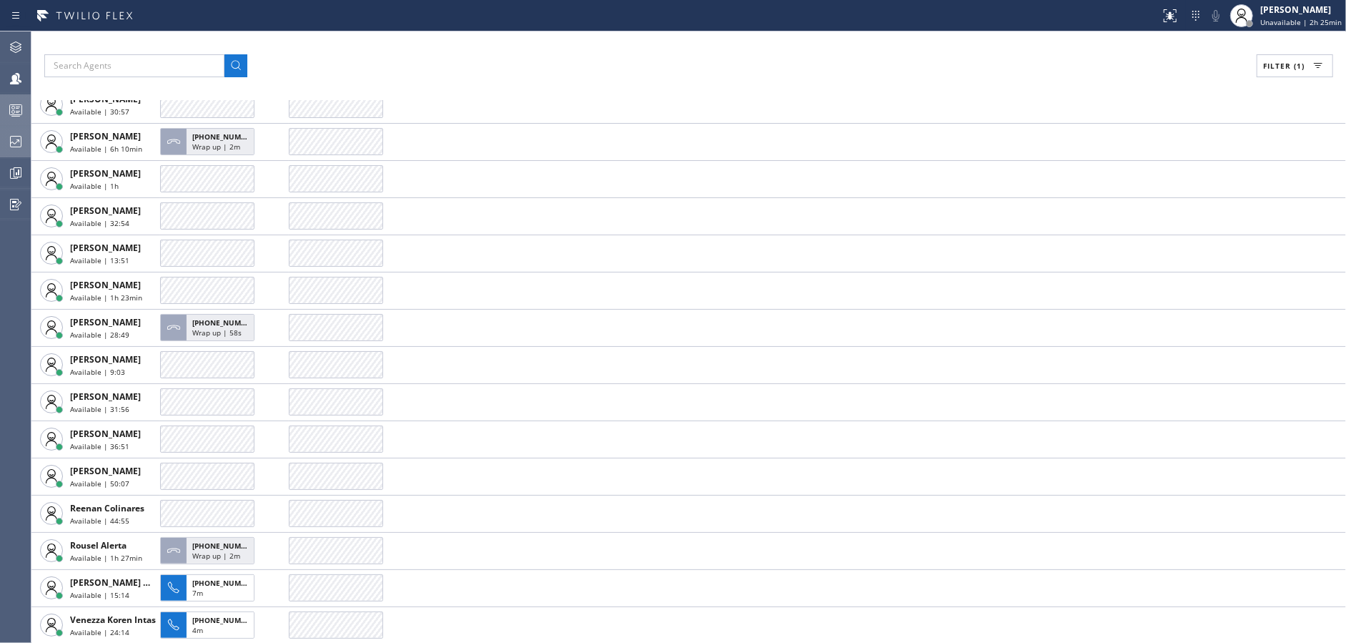
click at [11, 114] on div at bounding box center [15, 110] width 31 height 17
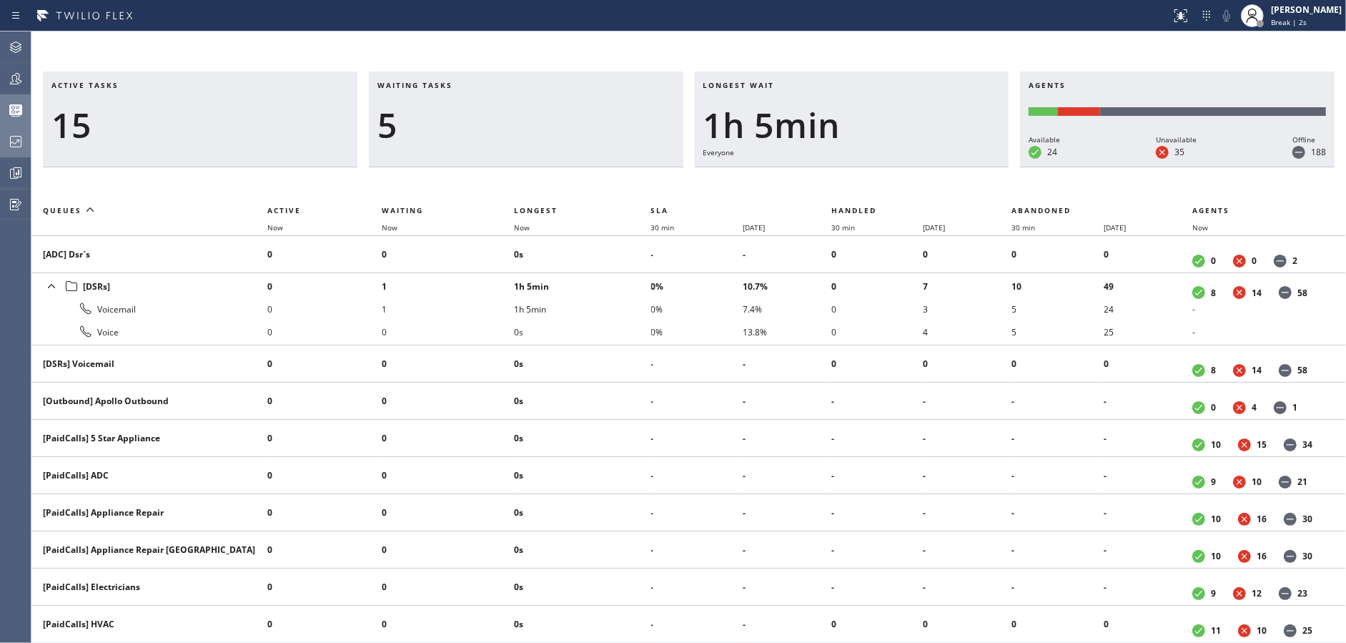
click at [502, 135] on div "5" at bounding box center [526, 124] width 297 height 41
click at [524, 124] on div "1" at bounding box center [526, 124] width 297 height 41
click at [3, 81] on div at bounding box center [15, 78] width 31 height 17
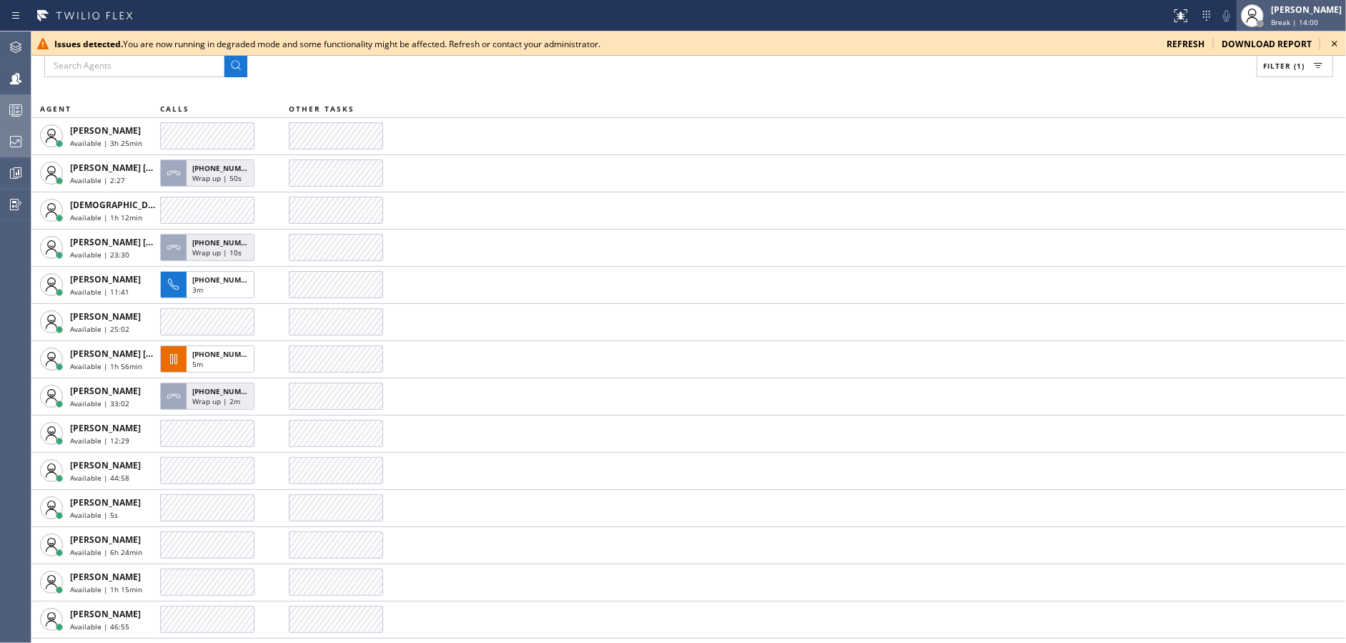
click at [1306, 15] on div "[PERSON_NAME]" at bounding box center [1306, 10] width 71 height 12
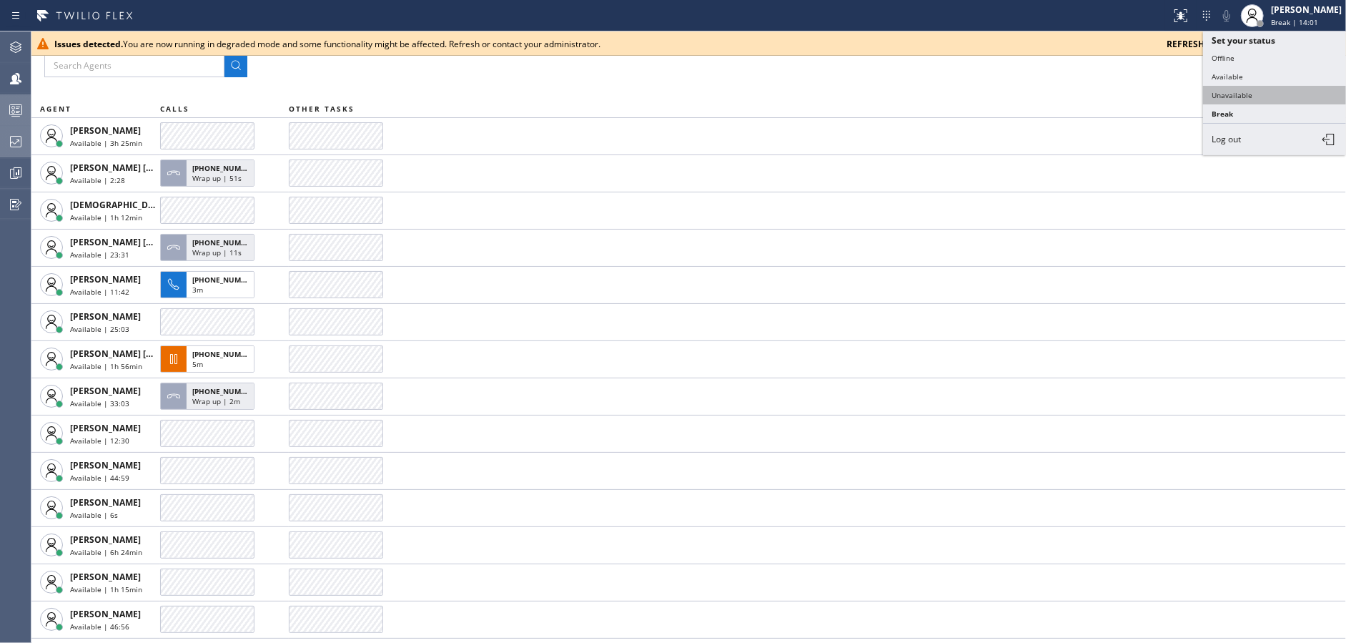
click at [1243, 97] on button "Unavailable" at bounding box center [1274, 95] width 143 height 19
